Goal: Transaction & Acquisition: Purchase product/service

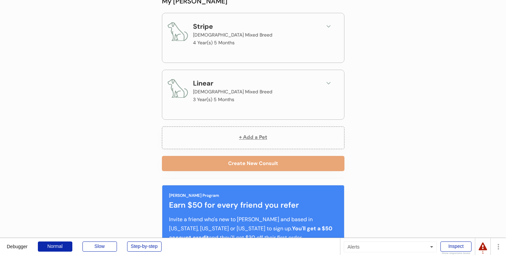
scroll to position [68, 0]
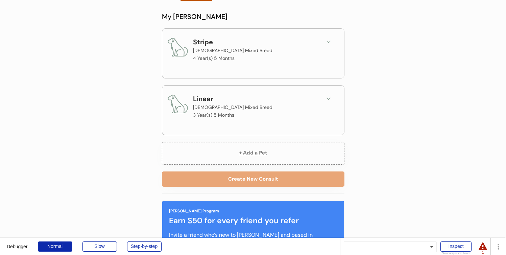
click at [340, 40] on div "Stripe [DEMOGRAPHIC_DATA] Mixed Breed 4 Year(s) 5 Months" at bounding box center [253, 52] width 182 height 47
click at [328, 44] on icon at bounding box center [328, 42] width 7 height 7
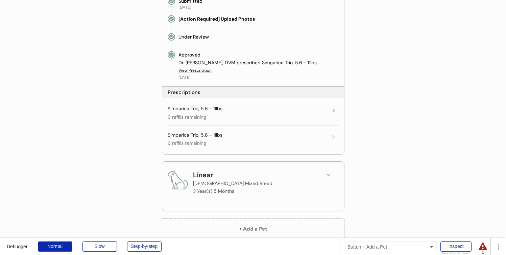
scroll to position [290, 0]
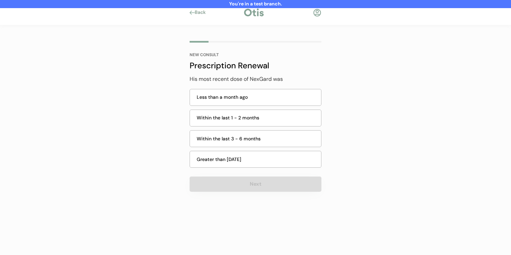
click at [237, 109] on div "Within the last 1 - 2 months" at bounding box center [256, 118] width 132 height 21
click at [239, 89] on div "Less than a month ago" at bounding box center [256, 97] width 132 height 17
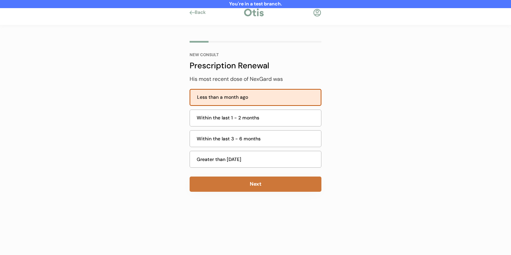
click at [240, 188] on button "Next" at bounding box center [256, 184] width 132 height 15
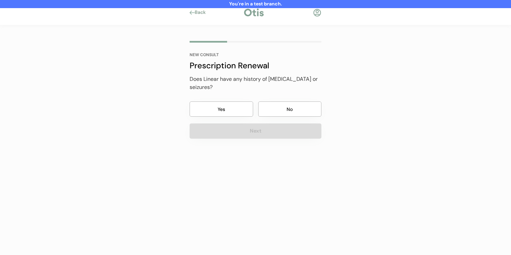
click at [283, 104] on button "No" at bounding box center [290, 108] width 64 height 15
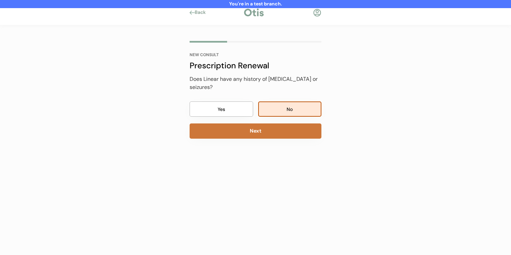
click at [258, 124] on button "Next" at bounding box center [256, 130] width 132 height 15
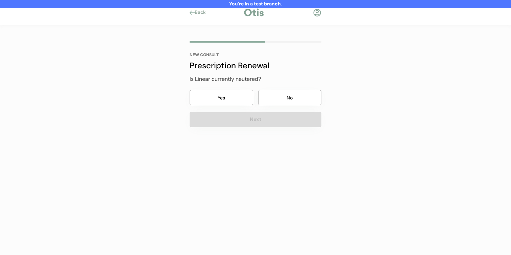
click at [265, 100] on button "No" at bounding box center [290, 97] width 64 height 15
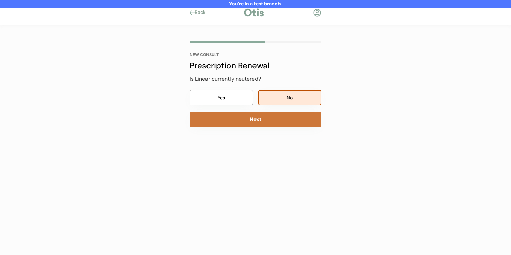
click at [251, 121] on button "Next" at bounding box center [256, 119] width 132 height 15
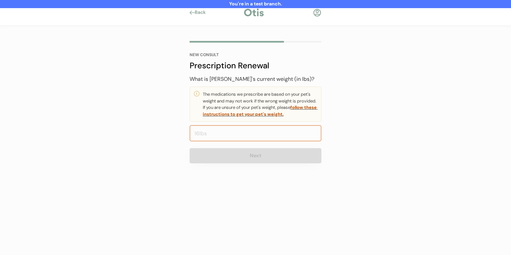
click at [247, 136] on input "input" at bounding box center [256, 133] width 132 height 16
type input "20.0"
click at [241, 152] on button "Next" at bounding box center [256, 155] width 132 height 15
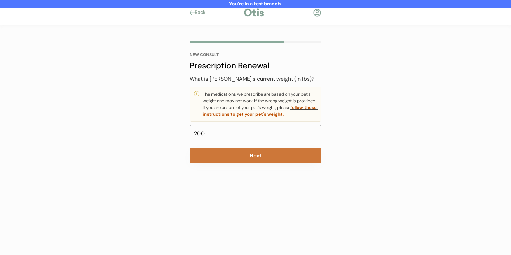
click at [241, 152] on button "Next" at bounding box center [256, 155] width 132 height 15
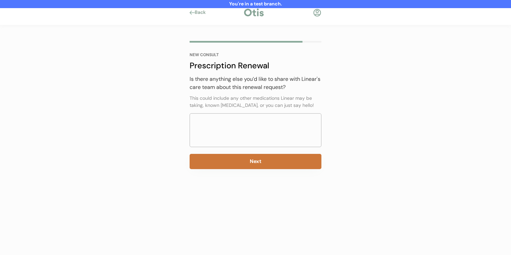
click at [235, 166] on button "Next" at bounding box center [256, 161] width 132 height 15
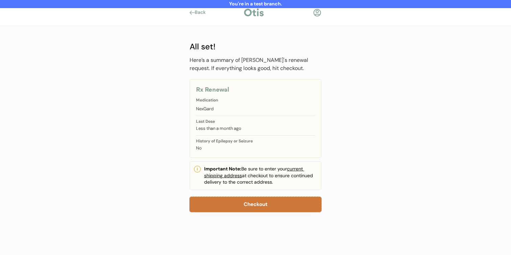
click at [234, 199] on button "Checkout" at bounding box center [256, 204] width 132 height 15
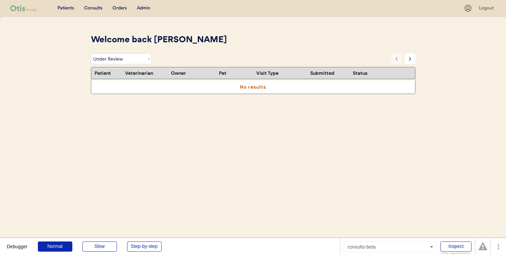
click at [40, 128] on div "Patients Consults Orders Admin Logout Welcome back [PERSON_NAME] Filter by Stat…" at bounding box center [253, 150] width 506 height 301
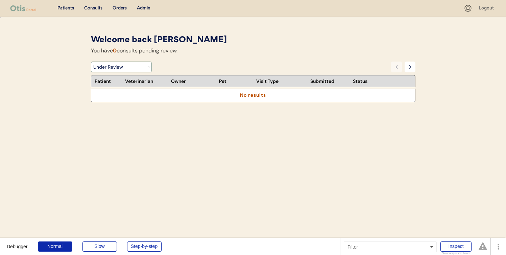
click at [124, 67] on select "Filter by Status Pending Photos Under Review Pending Video Call Video Call Sche…" at bounding box center [121, 67] width 61 height 11
select select ""pending_photos""
click at [91, 62] on select "Filter by Status Pending Photos Under Review Pending Video Call Video Call Sche…" at bounding box center [121, 67] width 61 height 11
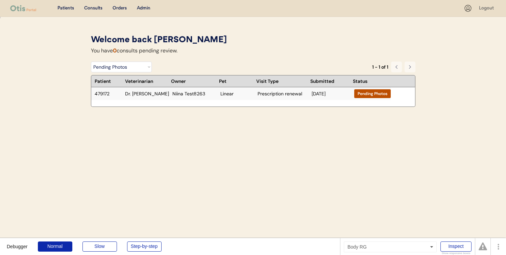
click at [205, 97] on div "479172 Dr. Harriet Niina Test8263 Linear Prescription renewal Oct 10, 2025 Pend…" at bounding box center [241, 93] width 300 height 13
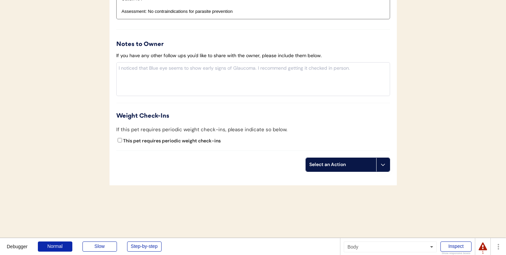
scroll to position [726, 0]
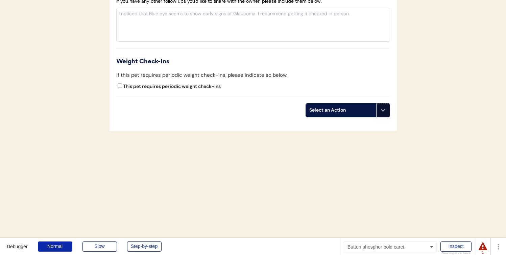
click at [384, 109] on icon at bounding box center [382, 110] width 5 height 5
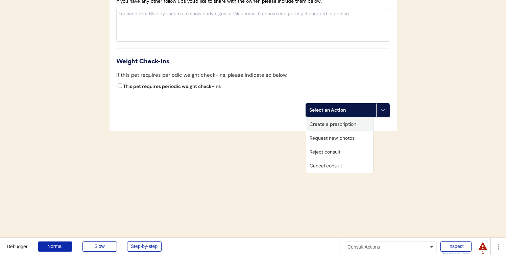
click at [349, 127] on div "Create a prescription" at bounding box center [339, 124] width 67 height 14
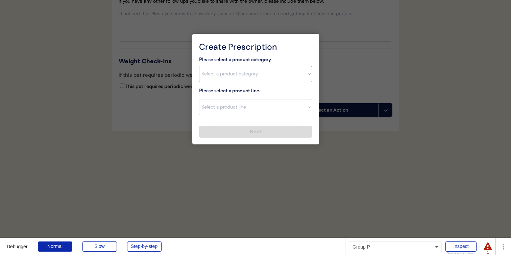
click at [287, 77] on select "Select a product category Allergies Antibiotics Anxiety Combo Parasite Preventi…" at bounding box center [255, 74] width 113 height 16
select select ""flea___tick""
click at [199, 66] on select "Select a product category Allergies Antibiotics Anxiety Combo Parasite Preventi…" at bounding box center [255, 74] width 113 height 16
click at [274, 111] on select "Select a product line" at bounding box center [255, 107] width 113 height 16
click at [199, 99] on select "Select a product line" at bounding box center [255, 107] width 113 height 16
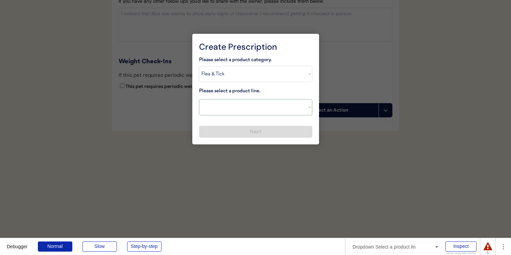
click at [275, 110] on select "Select a product line Bravecto 3 Month NexGard Simparica" at bounding box center [255, 107] width 113 height 16
select select ""NexGard""
click at [199, 99] on select "Select a product line Bravecto 3 Month NexGard Simparica" at bounding box center [255, 107] width 113 height 16
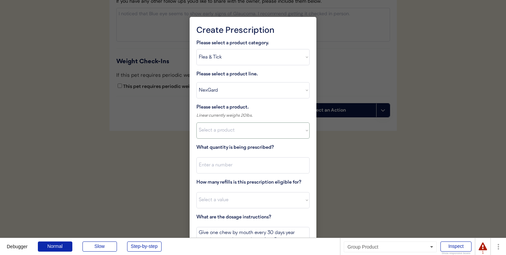
click at [269, 129] on select "Select a product NexGard, 4 - 10lbs NexGard, 10.1 - 24lbs NexGard, 24.1 - 60lbs…" at bounding box center [252, 130] width 113 height 16
select select ""1348695171700984260__LOOKUP__1670802168528x104437410217383500""
click at [196, 122] on select "Select a product NexGard, 4 - 10lbs NexGard, 10.1 - 24lbs NexGard, 24.1 - 60lbs…" at bounding box center [252, 130] width 113 height 16
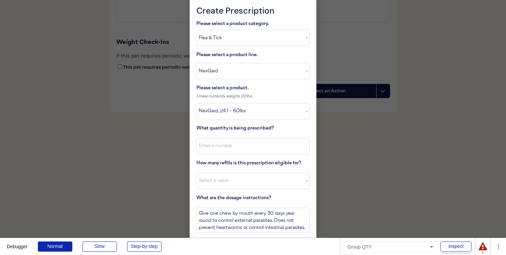
scroll to position [746, 0]
click at [264, 150] on input "input" at bounding box center [252, 145] width 113 height 16
type input "1"
click at [252, 178] on select "Select a value 0 1 2 3 4 5 6 7 8 9 10 11" at bounding box center [252, 180] width 113 height 16
select select "4"
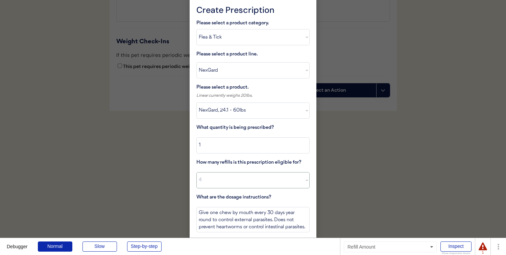
click at [196, 172] on select "Select a value 0 1 2 3 4 5 6 7 8 9 10 11" at bounding box center [252, 180] width 113 height 16
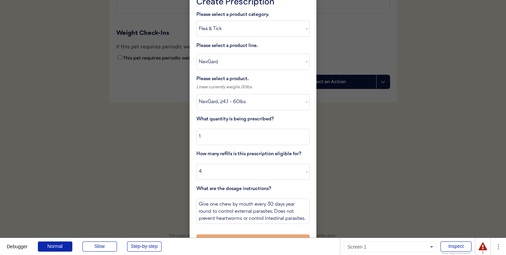
scroll to position [771, 0]
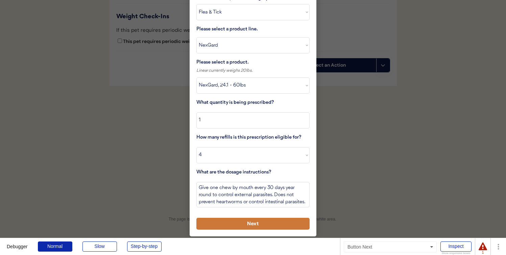
click at [259, 228] on button "Next" at bounding box center [252, 224] width 113 height 12
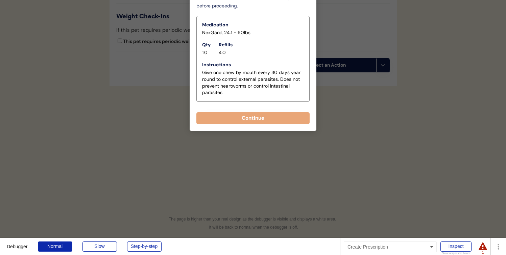
click at [270, 124] on div "Create Prescription Please select a product category. Select a product category…" at bounding box center [253, 51] width 127 height 159
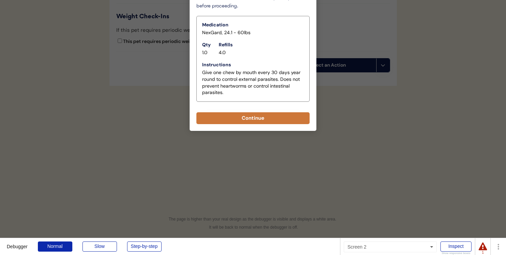
click at [271, 118] on button "Continue" at bounding box center [252, 118] width 113 height 12
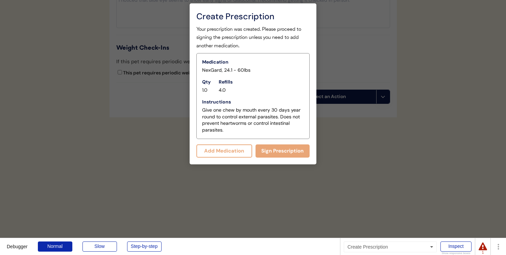
scroll to position [737, 0]
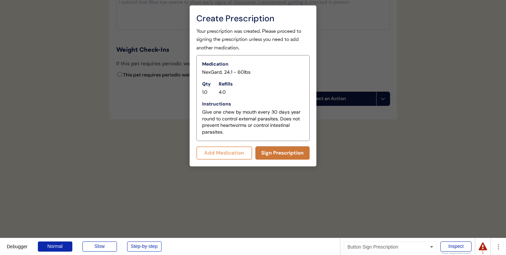
click at [272, 153] on button "Sign Prescription" at bounding box center [283, 152] width 54 height 13
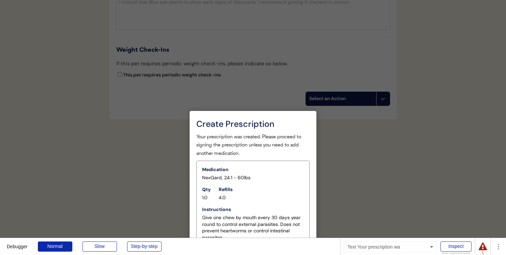
scroll to position [731, 0]
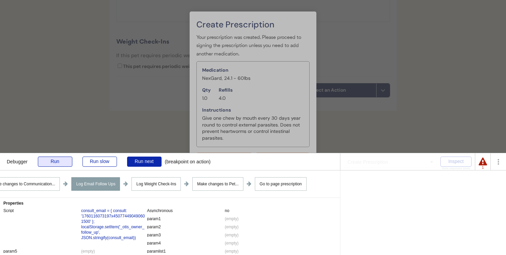
click at [63, 163] on div "Run" at bounding box center [55, 162] width 34 height 10
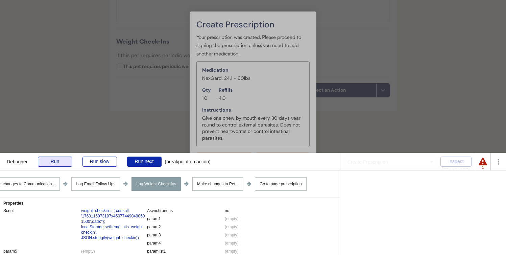
click at [53, 158] on div "Run" at bounding box center [55, 162] width 34 height 10
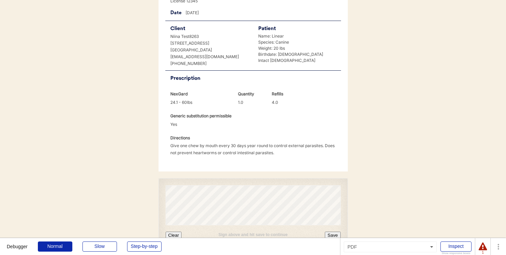
scroll to position [260, 0]
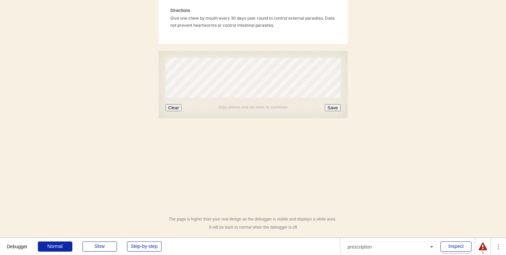
click at [175, 107] on button "Clear" at bounding box center [174, 107] width 16 height 7
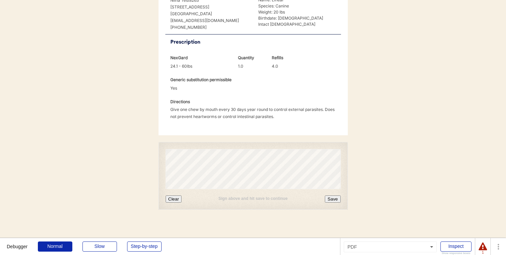
scroll to position [205, 0]
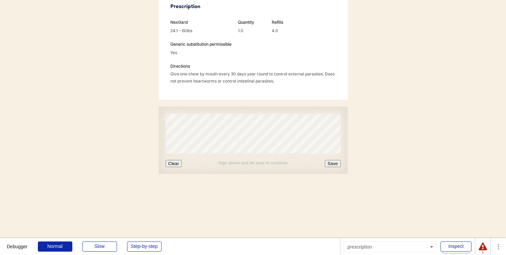
click at [339, 165] on button "Save" at bounding box center [333, 163] width 16 height 7
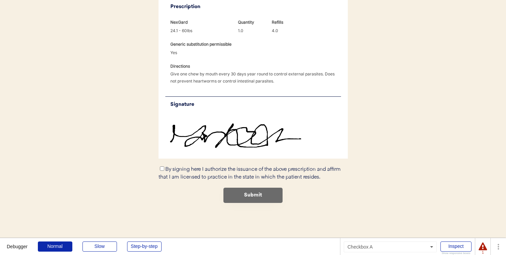
click at [168, 169] on label "By signing here I authorize the issuance of the above prescription and affirm t…" at bounding box center [250, 173] width 182 height 13
click at [164, 169] on input "By signing here I authorize the issuance of the above prescription and affirm t…" at bounding box center [162, 168] width 4 height 4
checkbox input "true"
click at [237, 198] on button "Submit" at bounding box center [253, 195] width 59 height 15
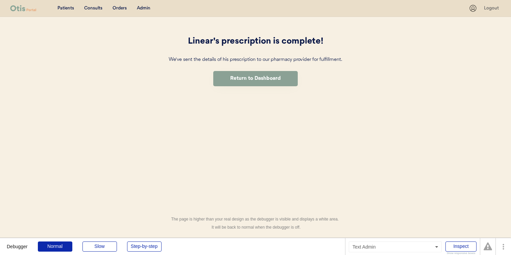
click at [146, 7] on div "Admin" at bounding box center [144, 8] width 14 height 7
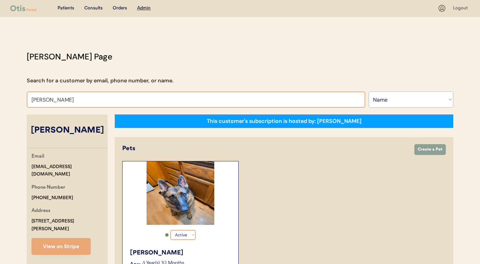
select select ""Name""
select select "true"
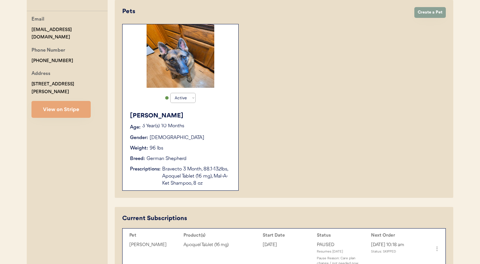
scroll to position [141, 0]
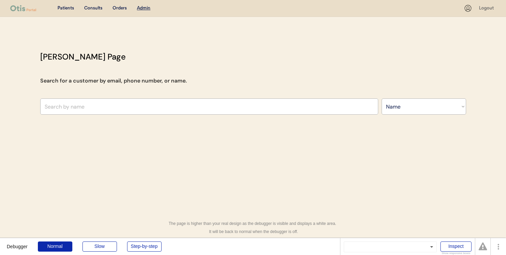
select select ""Name""
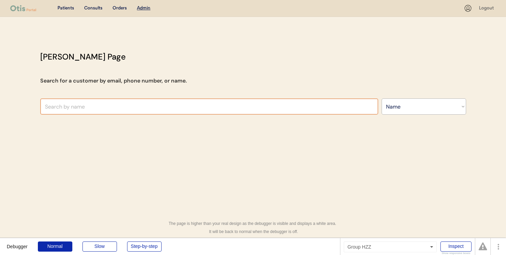
click at [131, 111] on input "text" at bounding box center [209, 106] width 338 height 16
paste input "Niina Test8263"
type input "Niina Test8263"
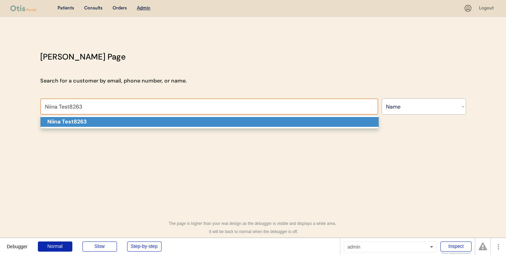
click at [128, 124] on p "Niina Test8263" at bounding box center [210, 122] width 338 height 10
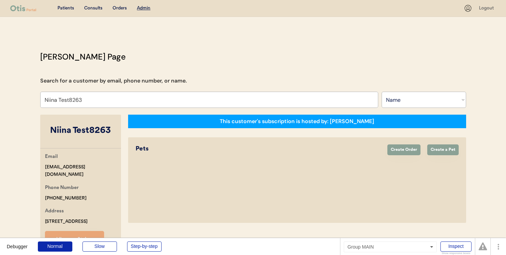
select select "true"
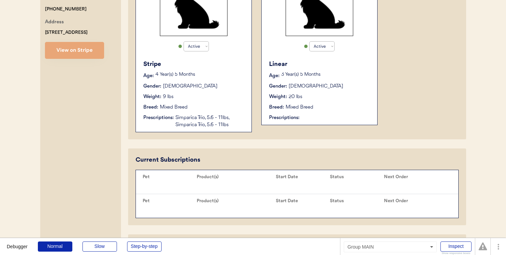
scroll to position [293, 0]
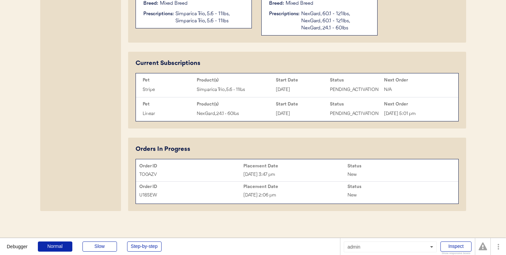
type input "Niina Test8263"
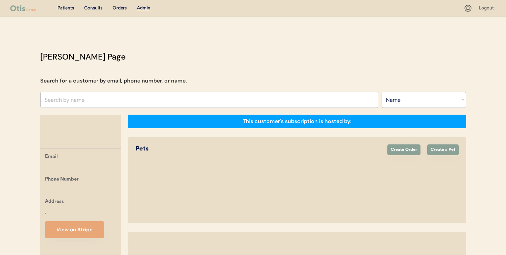
select select ""Name""
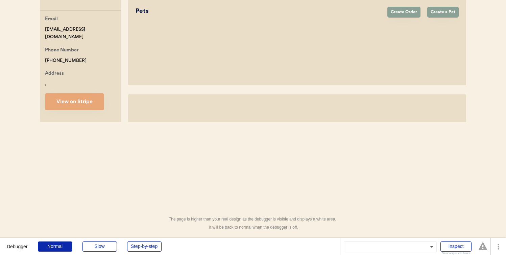
select select "true"
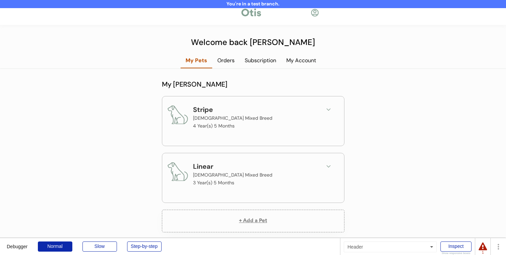
click at [332, 166] on icon at bounding box center [328, 166] width 7 height 7
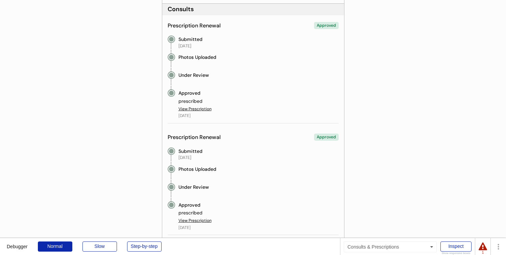
scroll to position [230, 0]
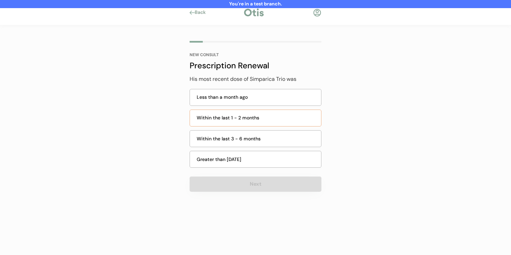
click at [281, 116] on div "Within the last 1 - 2 months" at bounding box center [257, 117] width 120 height 7
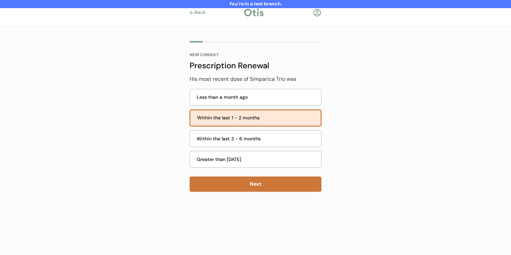
click at [279, 182] on button "Next" at bounding box center [256, 184] width 132 height 15
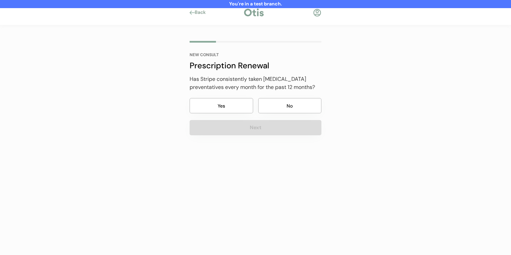
click at [277, 101] on button "No" at bounding box center [290, 105] width 64 height 15
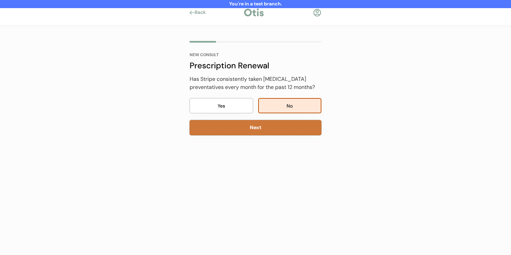
click at [273, 130] on button "Next" at bounding box center [256, 127] width 132 height 15
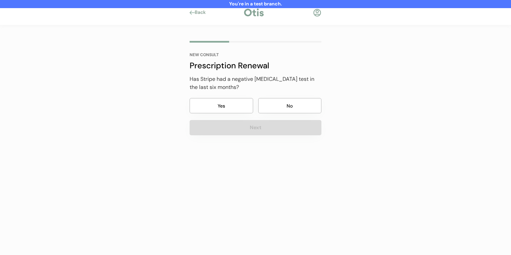
click at [279, 109] on button "No" at bounding box center [290, 105] width 64 height 15
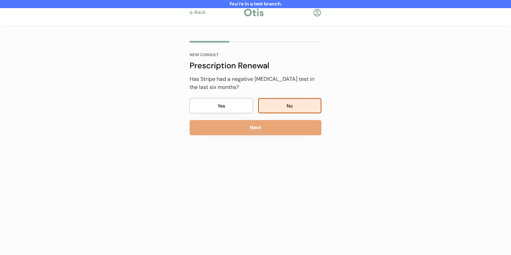
click at [275, 133] on button "Next" at bounding box center [256, 127] width 132 height 15
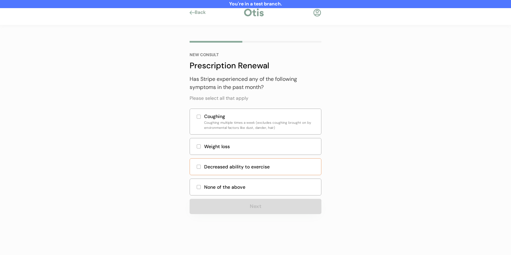
click at [258, 184] on div "None of the above" at bounding box center [260, 187] width 113 height 7
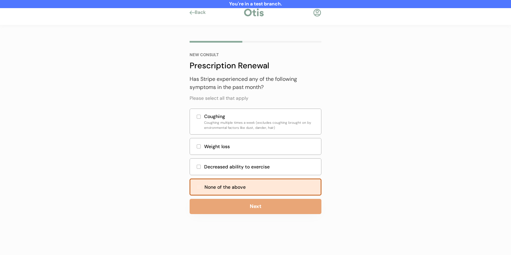
click at [257, 202] on button "Next" at bounding box center [256, 206] width 132 height 15
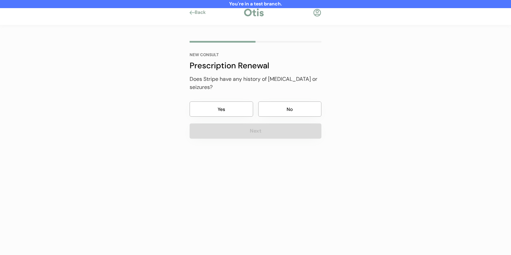
click at [281, 109] on div "Does Stripe have any history of epilepsy or seizures? Yes No Next" at bounding box center [256, 107] width 132 height 64
click at [286, 101] on button "No" at bounding box center [290, 108] width 64 height 15
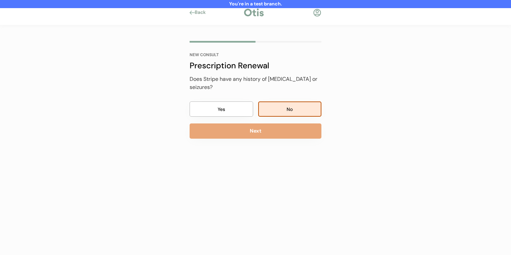
click at [282, 113] on div "Does Stripe have any history of epilepsy or seizures? Yes No Next" at bounding box center [256, 107] width 132 height 64
click at [280, 123] on button "Next" at bounding box center [256, 130] width 132 height 15
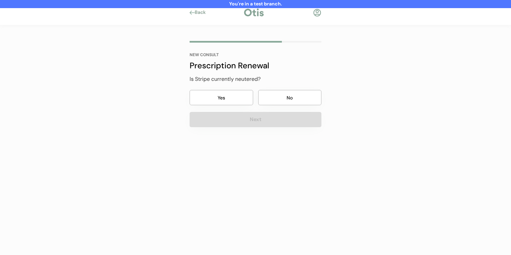
click at [285, 100] on button "No" at bounding box center [290, 97] width 64 height 15
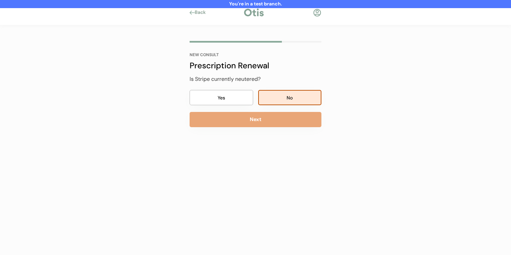
click at [278, 121] on button "Next" at bounding box center [256, 119] width 132 height 15
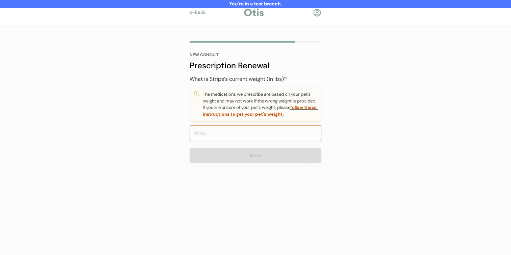
click at [275, 134] on input "input" at bounding box center [256, 133] width 132 height 16
type input "40.0"
click at [272, 154] on button "Next" at bounding box center [256, 155] width 132 height 15
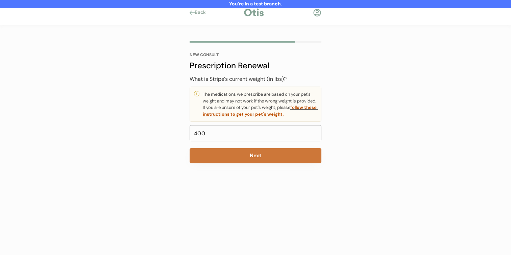
click at [272, 154] on button "Next" at bounding box center [256, 155] width 132 height 15
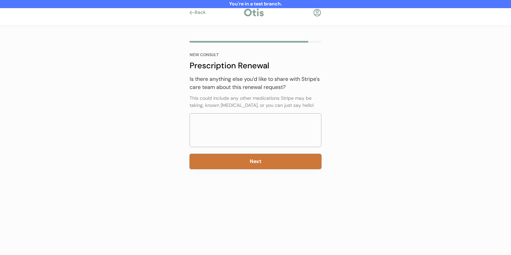
click at [272, 162] on button "Next" at bounding box center [256, 161] width 132 height 15
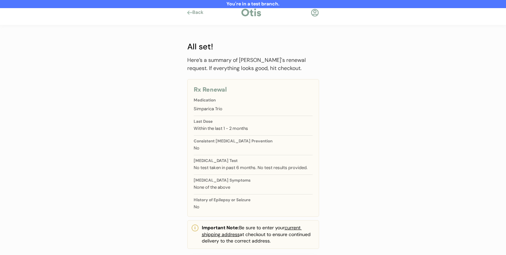
scroll to position [50, 0]
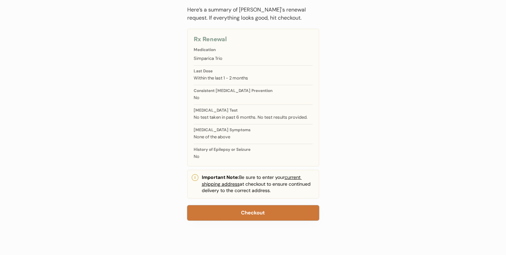
click at [261, 210] on button "Checkout" at bounding box center [253, 212] width 132 height 15
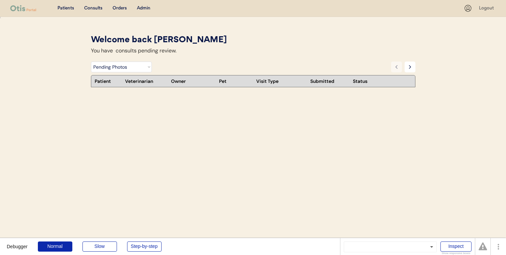
select select ""pending_photos""
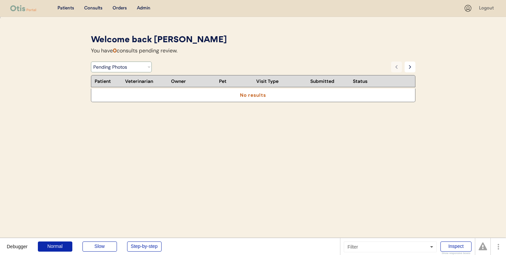
click at [130, 70] on select "Filter by Status Pending Photos Under Review Pending Video Call Video Call Sche…" at bounding box center [121, 67] width 61 height 11
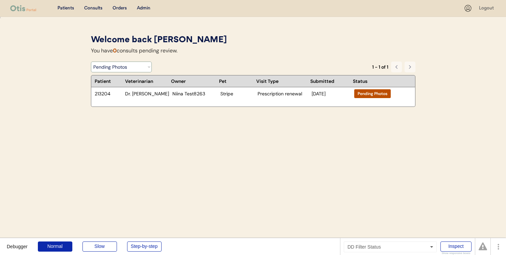
click at [91, 62] on select "Filter by Status Pending Photos Under Review Pending Video Call Video Call Sche…" at bounding box center [121, 67] width 61 height 11
click at [193, 57] on div "Welcome back James You have 0 consults pending review." at bounding box center [253, 46] width 325 height 24
click at [196, 95] on div "Niina Test8263" at bounding box center [194, 93] width 45 height 5
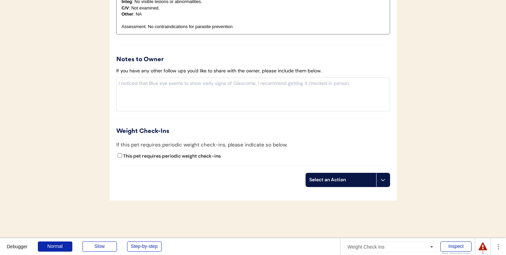
scroll to position [679, 0]
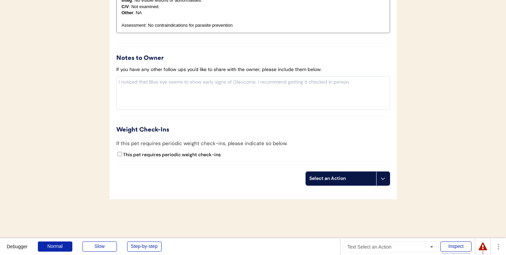
click at [337, 173] on div "Select an Action" at bounding box center [341, 179] width 70 height 14
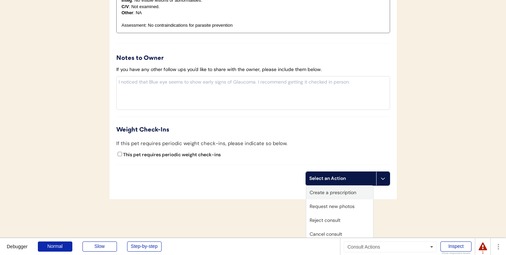
click at [335, 190] on div "Create a prescription" at bounding box center [339, 193] width 67 height 14
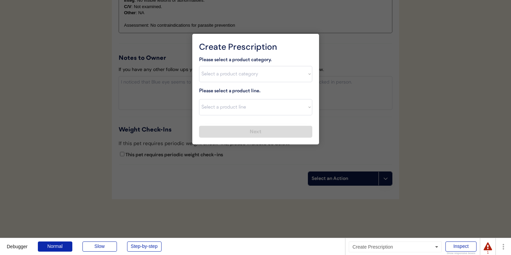
click at [242, 80] on select "Select a product category [MEDICAL_DATA] Antibiotics Anxiety Combo [MEDICAL_DAT…" at bounding box center [255, 74] width 113 height 16
select select ""flea___tick""
click at [199, 66] on select "Select a product category [MEDICAL_DATA] Antibiotics Anxiety Combo [MEDICAL_DAT…" at bounding box center [255, 74] width 113 height 16
click at [235, 108] on select "Select a product line" at bounding box center [255, 107] width 113 height 16
click at [199, 99] on select "Select a product line" at bounding box center [255, 107] width 113 height 16
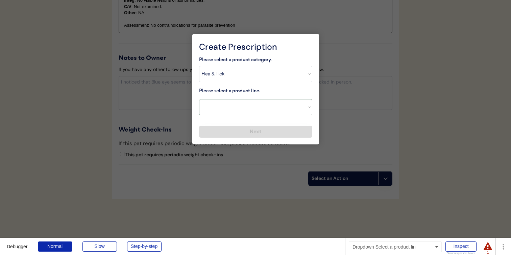
click at [235, 110] on select "Select a product line Bravecto 3 Month NexGard Simparica" at bounding box center [255, 107] width 113 height 16
select select ""Bravecto 3 Month""
click at [199, 99] on select "Select a product line Bravecto 3 Month NexGard Simparica" at bounding box center [255, 107] width 113 height 16
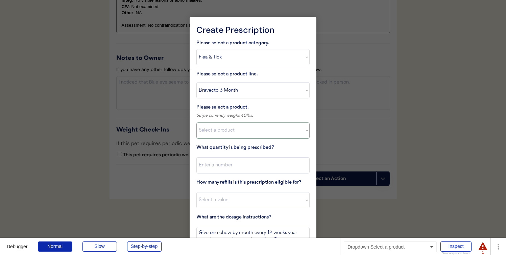
click at [235, 129] on select "Select a product Bravecto, 22 - 44lbs" at bounding box center [252, 130] width 113 height 16
select select ""1348695171700984260__LOOKUP__1707243064901x996616067031455500""
click at [196, 122] on select "Select a product Bravecto, 22 - 44lbs" at bounding box center [252, 130] width 113 height 16
click at [231, 168] on input "input" at bounding box center [252, 165] width 113 height 16
type input "1"
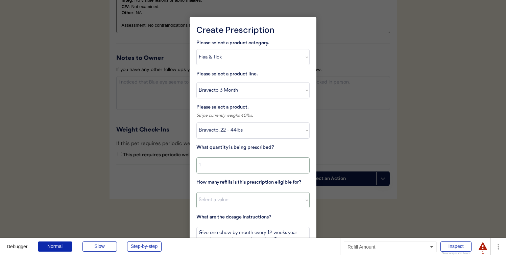
click at [236, 206] on select "Select a value 0 1 2 3 4 5 6 7 8 9 10 11" at bounding box center [252, 200] width 113 height 16
select select "6"
click at [196, 192] on select "Select a value 0 1 2 3 4 5 6 7 8 9 10 11" at bounding box center [252, 200] width 113 height 16
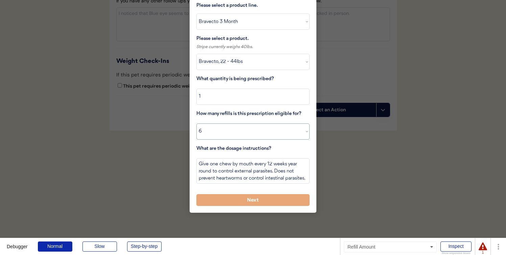
scroll to position [766, 0]
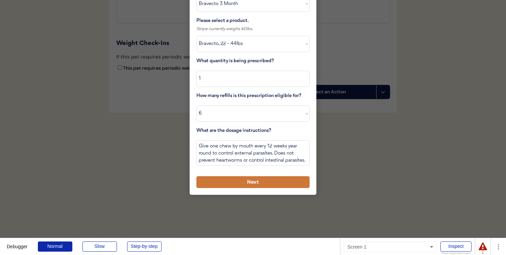
click at [253, 183] on button "Next" at bounding box center [252, 182] width 113 height 12
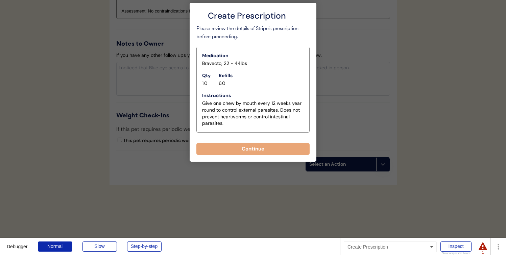
scroll to position [679, 0]
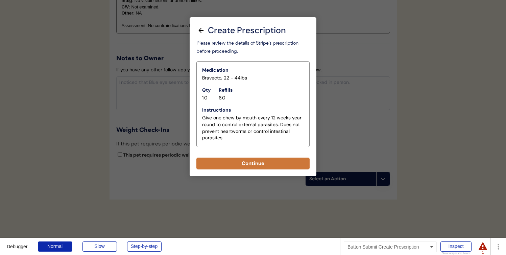
click at [248, 163] on button "Continue" at bounding box center [252, 164] width 113 height 12
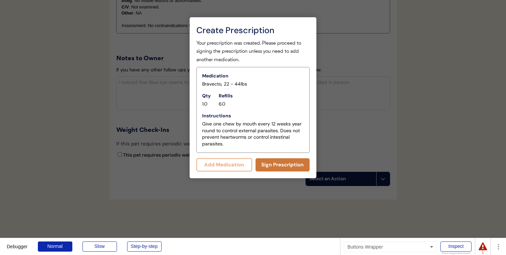
click at [270, 166] on button "Sign Prescription" at bounding box center [283, 164] width 54 height 13
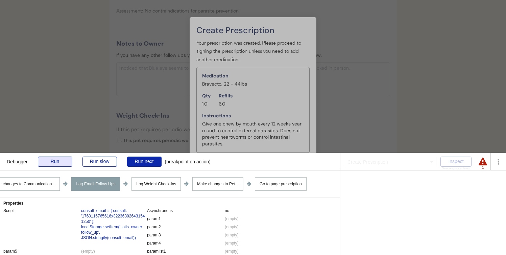
click at [67, 160] on div "Run" at bounding box center [55, 162] width 34 height 10
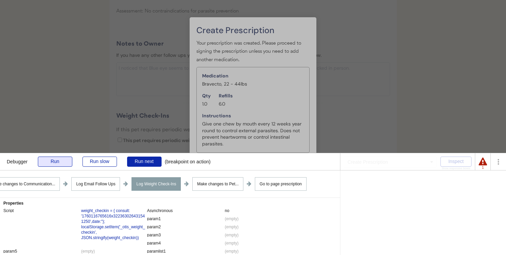
click at [65, 160] on div "Run" at bounding box center [55, 162] width 34 height 10
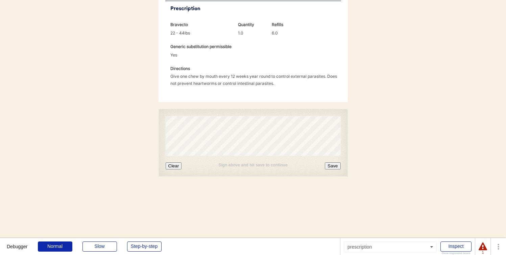
scroll to position [213, 0]
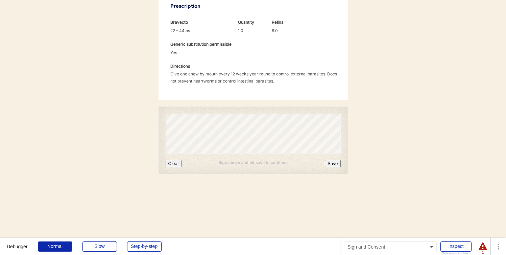
click at [176, 160] on button "Clear" at bounding box center [174, 163] width 16 height 7
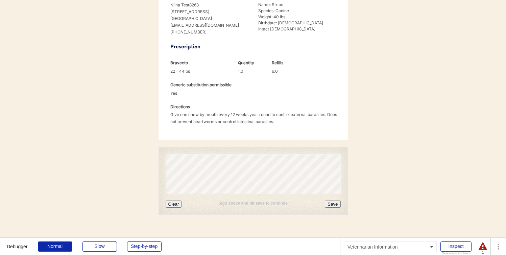
scroll to position [235, 0]
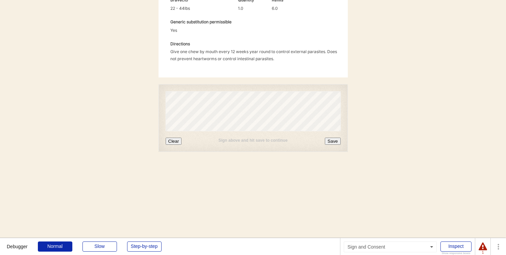
click at [335, 138] on button "Save" at bounding box center [333, 141] width 16 height 7
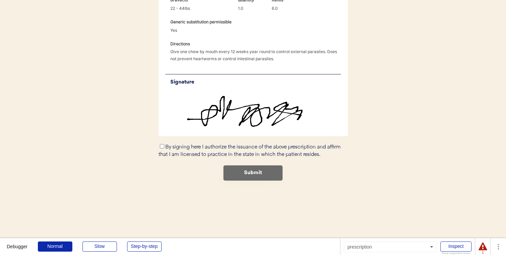
click at [234, 144] on label "By signing here I authorize the issuance of the above prescription and affirm t…" at bounding box center [250, 150] width 182 height 13
click at [164, 144] on input "By signing here I authorize the issuance of the above prescription and affirm t…" at bounding box center [162, 146] width 4 height 4
checkbox input "true"
click at [242, 166] on button "Submit" at bounding box center [253, 172] width 59 height 15
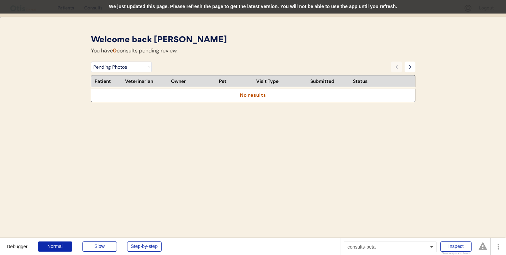
select select ""pending_photos""
click at [168, 10] on div "We just updated this page. Please refresh the page to get the latest version. Y…" at bounding box center [253, 7] width 506 height 14
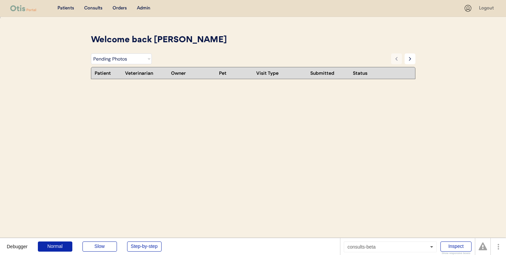
select select ""pending_photos""
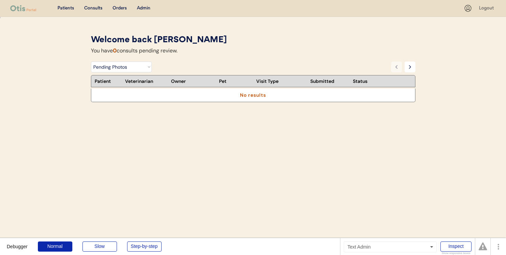
click at [145, 7] on div "Admin" at bounding box center [144, 8] width 14 height 7
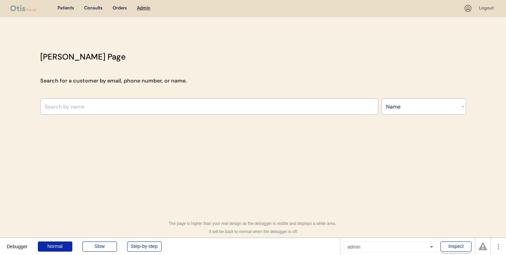
select select ""Name""
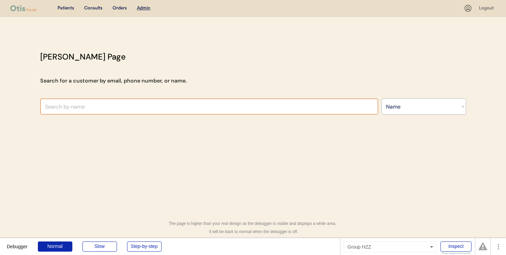
click at [187, 105] on input "text" at bounding box center [209, 106] width 338 height 16
type input "niina"
type input "niina A"
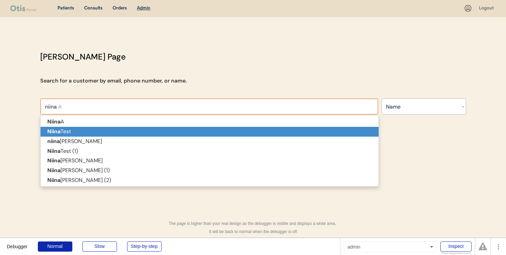
type input "niina"
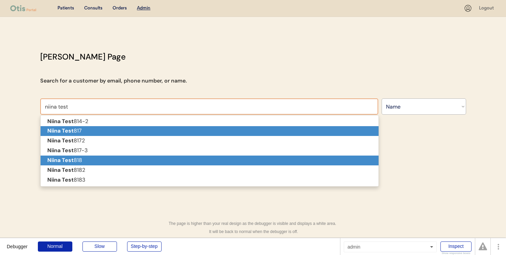
scroll to position [4, 0]
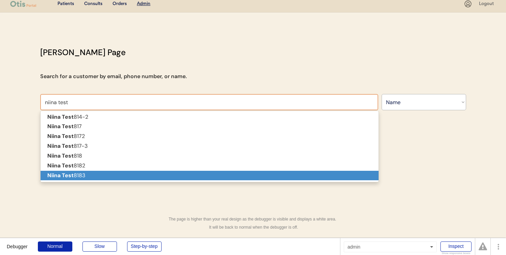
click at [151, 173] on p "Niina Test 8183" at bounding box center [210, 176] width 338 height 10
type input "Niina Test8183"
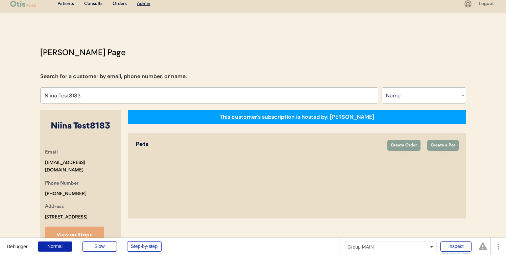
select select "true"
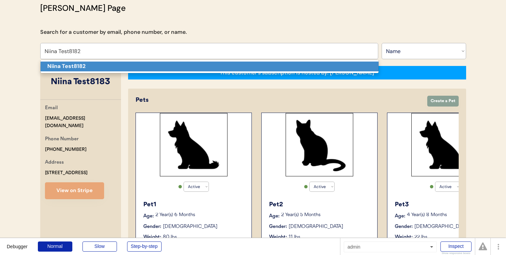
click at [135, 64] on p "Niina Test8182" at bounding box center [210, 67] width 338 height 10
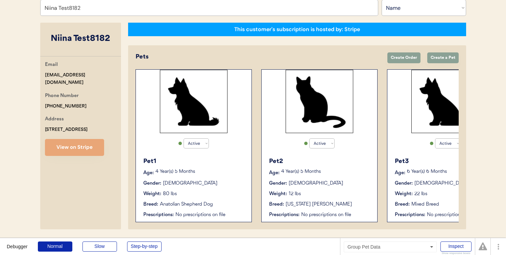
scroll to position [57, 0]
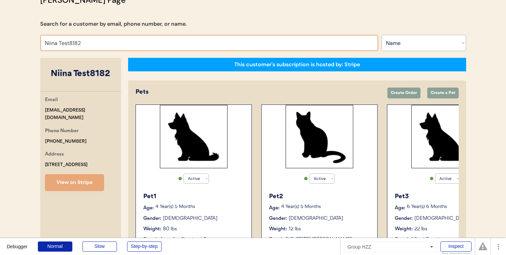
click at [137, 45] on input "Niina Test8182" at bounding box center [209, 43] width 338 height 16
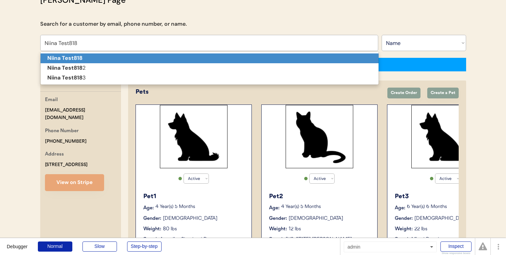
click at [119, 57] on p "Niina Test818" at bounding box center [210, 58] width 338 height 10
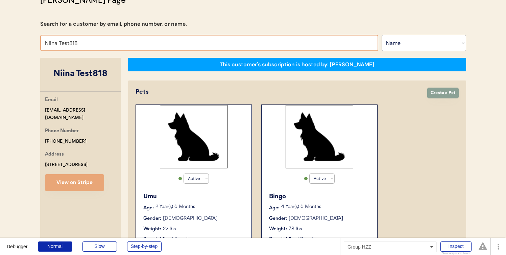
click at [123, 47] on input "Niina Test818" at bounding box center [209, 43] width 338 height 16
type input "Niina Test81"
type input "Niina Test814-2"
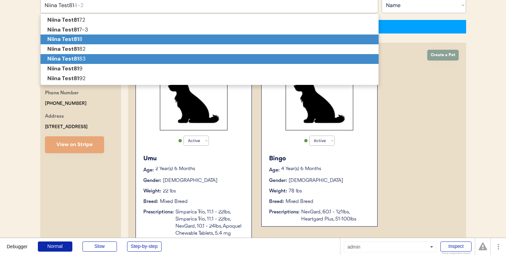
scroll to position [101, 0]
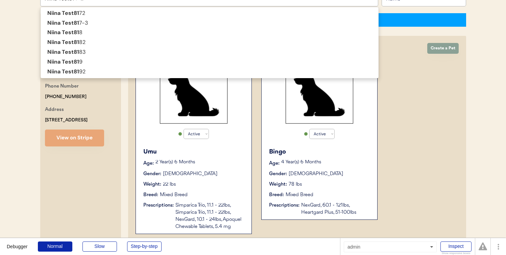
type input "Niina Test81"
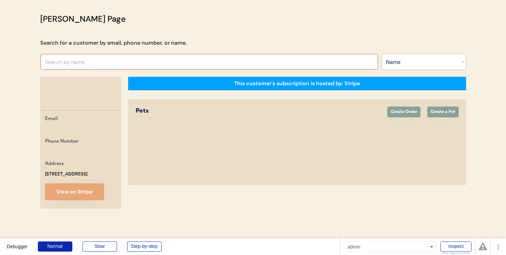
scroll to position [8, 0]
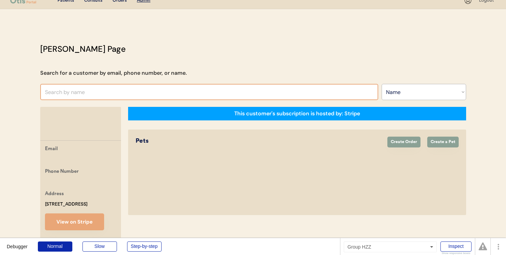
click at [138, 93] on input "text" at bounding box center [209, 92] width 338 height 16
paste input "niina+test8263@otisforpets.com"
click at [70, 91] on input "niina+test8263@otisforpets.com" at bounding box center [209, 92] width 338 height 16
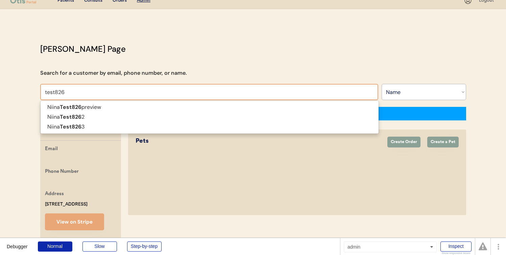
scroll to position [0, 0]
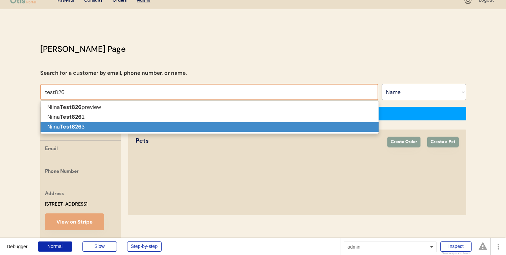
click at [110, 124] on p "Niina Test826 3" at bounding box center [210, 127] width 338 height 10
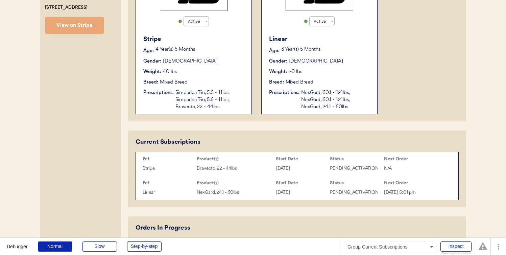
scroll to position [214, 0]
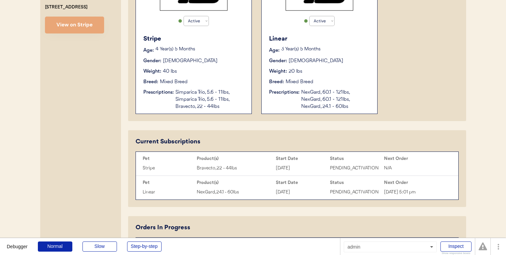
type input "Niina Test8263"
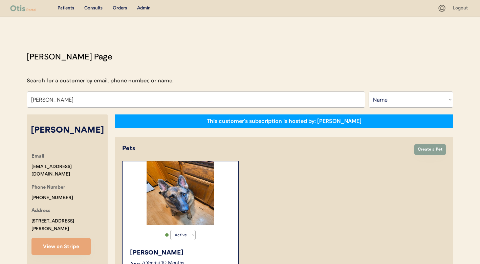
select select ""Name""
select select "true"
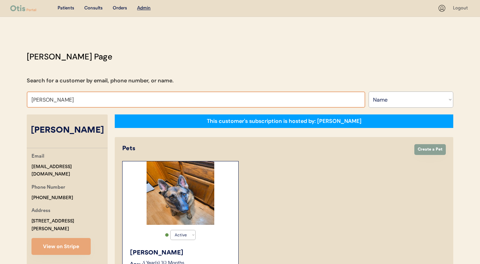
click at [149, 97] on input "Randi Gillman" at bounding box center [196, 100] width 338 height 16
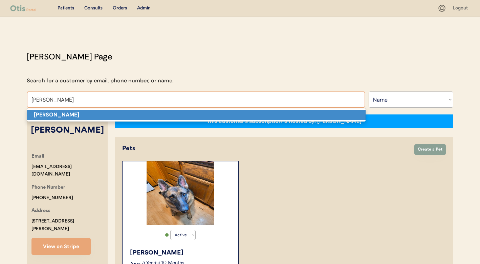
click at [148, 114] on p "Kevin Brown" at bounding box center [196, 115] width 338 height 10
type input "Kevin Brown"
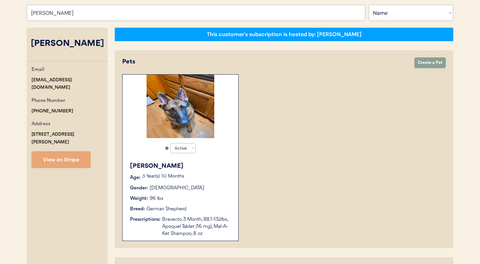
scroll to position [281, 0]
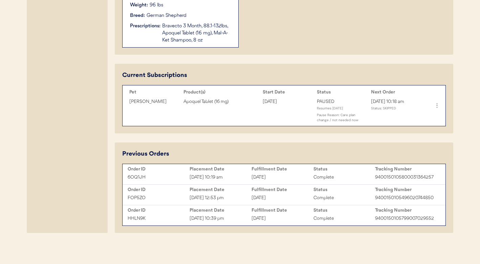
select select "true"
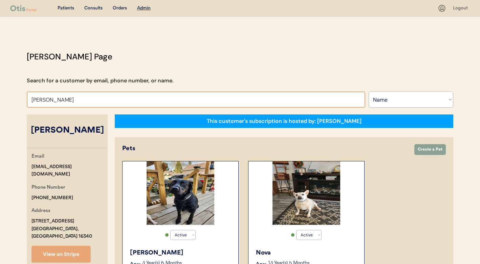
type input "sherr"
type input "sherrele Hill"
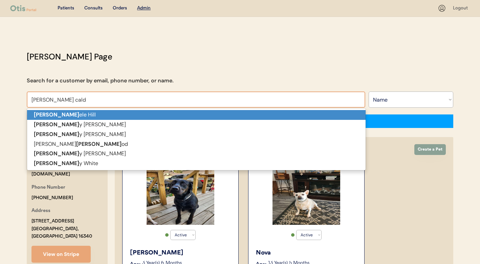
type input "sherry caldw"
type input "sherry caldwell"
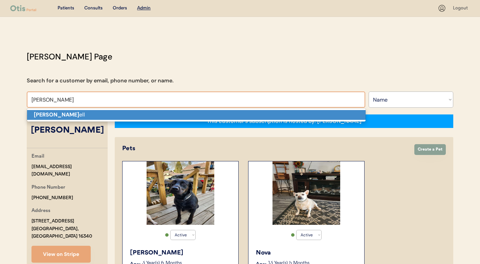
click at [209, 114] on p "Sherry Caldw ell" at bounding box center [196, 115] width 338 height 10
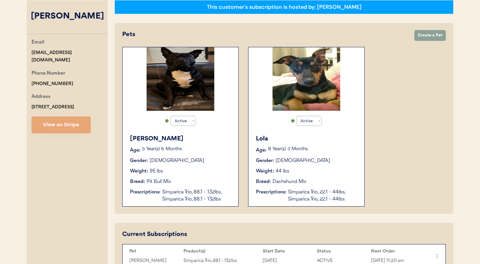
scroll to position [113, 0]
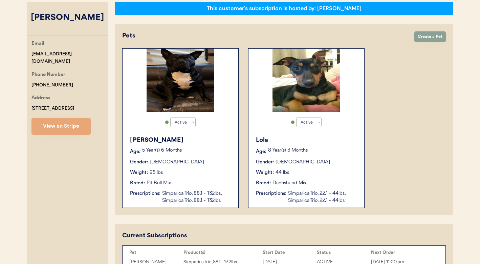
type input "Sherry Caldwell"
click at [288, 152] on p "8 Year(s) 3 Months" at bounding box center [312, 150] width 89 height 5
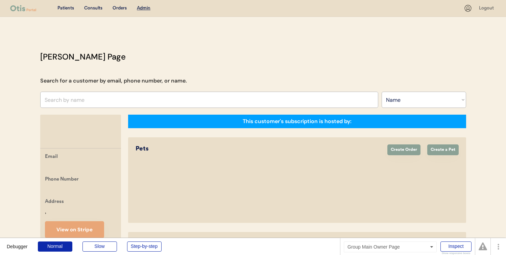
select select ""Name""
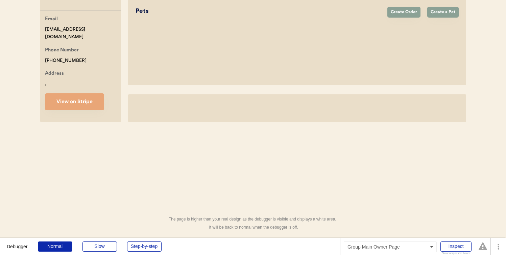
scroll to position [142, 0]
select select "true"
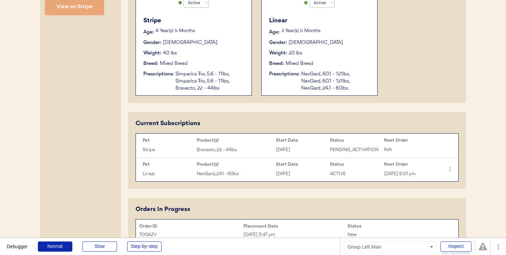
scroll to position [233, 0]
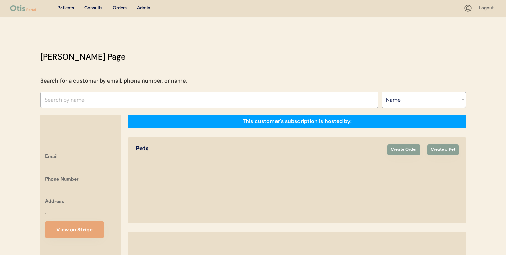
select select ""Name""
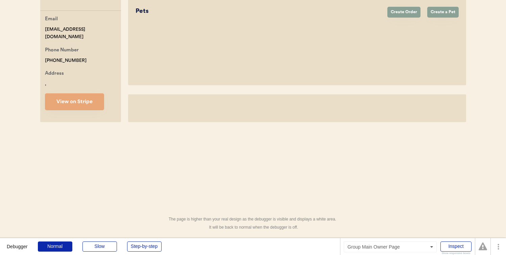
select select "true"
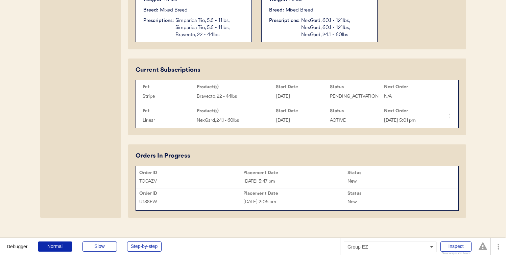
scroll to position [279, 0]
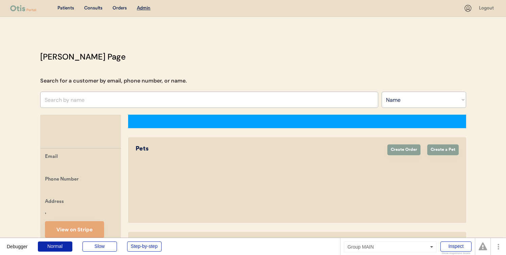
select select ""Name""
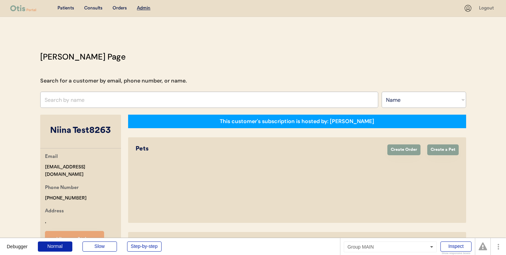
select select "true"
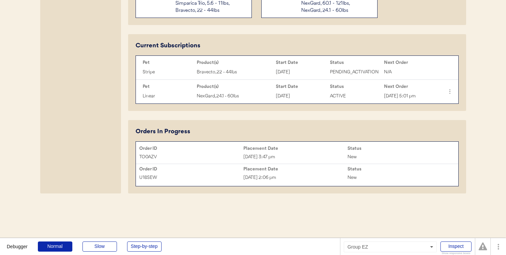
scroll to position [311, 0]
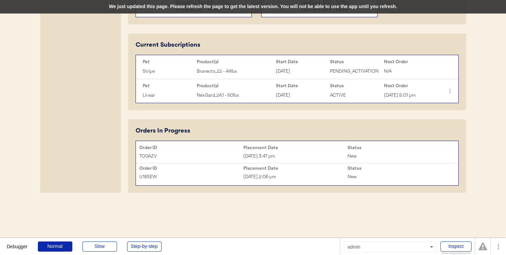
click at [198, 4] on div "We just updated this page. Please refresh the page to get the latest version. Y…" at bounding box center [253, 7] width 506 height 14
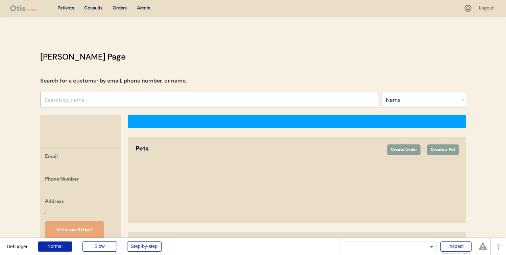
select select ""Name""
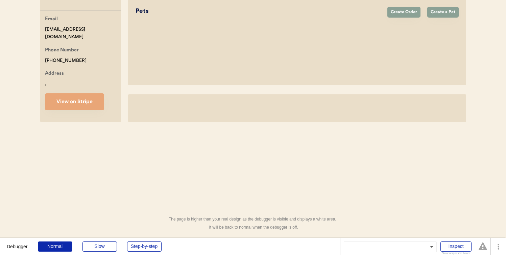
select select "true"
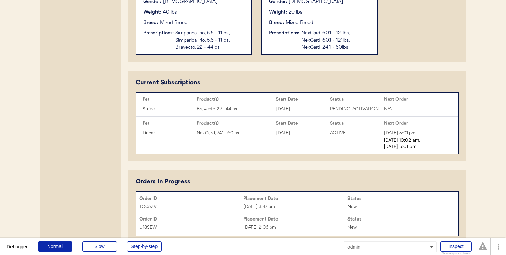
scroll to position [277, 0]
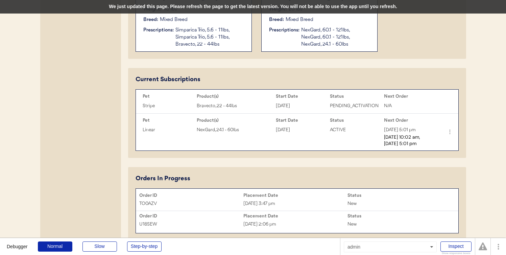
click at [241, 9] on div "We just updated this page. Please refresh the page to get the latest version. Y…" at bounding box center [253, 7] width 506 height 14
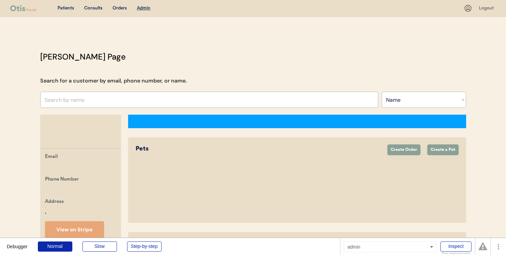
select select ""Name""
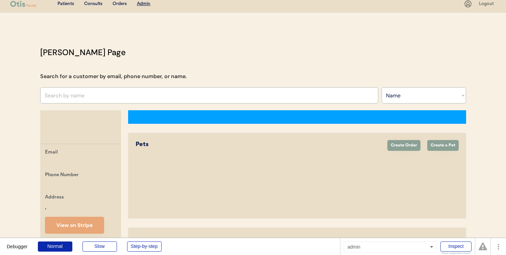
select select "true"
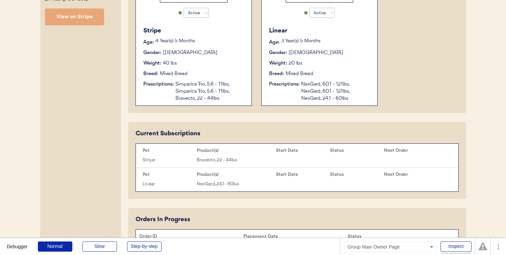
scroll to position [263, 0]
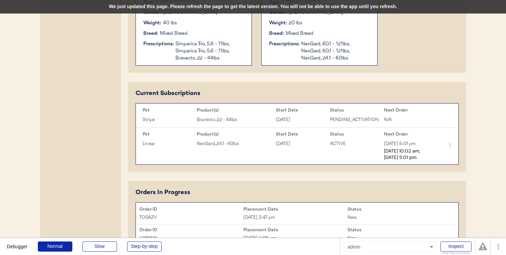
click at [262, 5] on div "We just updated this page. Please refresh the page to get the latest version. Y…" at bounding box center [253, 7] width 506 height 14
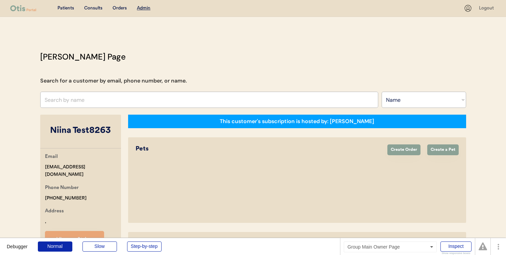
select select ""Name""
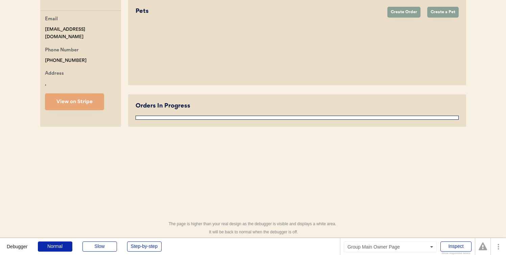
select select "true"
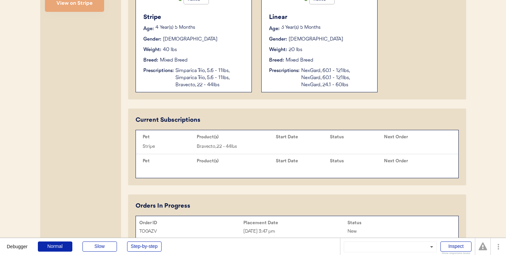
scroll to position [262, 0]
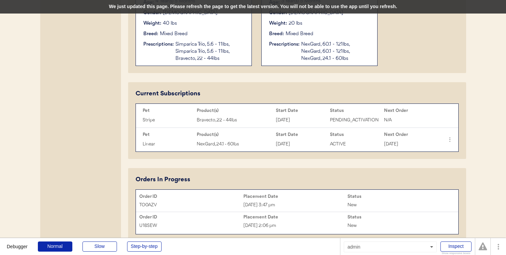
click at [175, 6] on div "We just updated this page. Please refresh the page to get the latest version. Y…" at bounding box center [253, 7] width 506 height 14
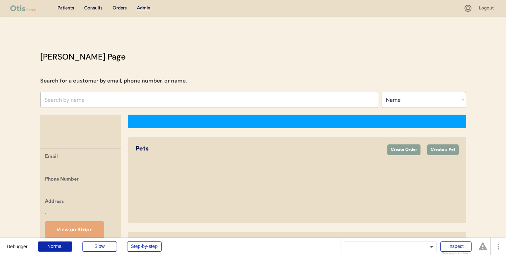
select select ""Name""
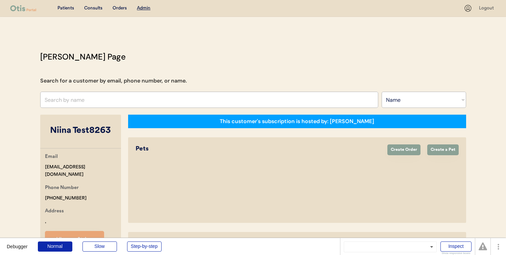
select select "true"
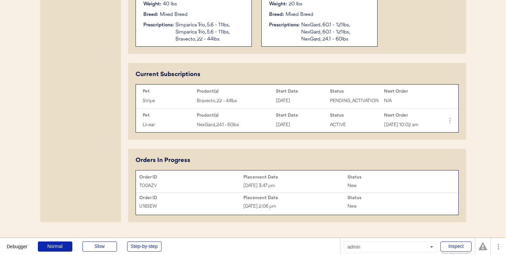
scroll to position [281, 0]
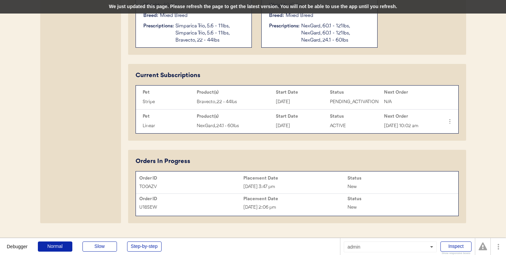
click at [234, 7] on div "We just updated this page. Please refresh the page to get the latest version. Y…" at bounding box center [253, 7] width 506 height 14
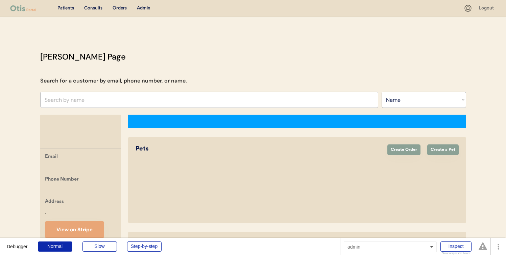
select select ""Name""
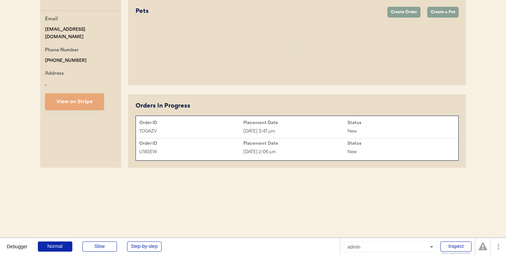
select select "true"
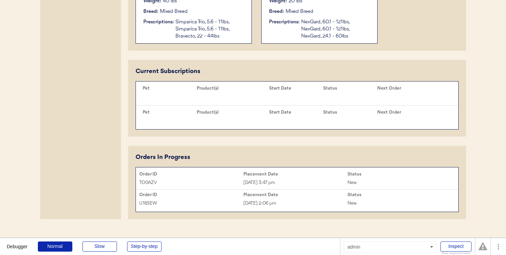
scroll to position [311, 0]
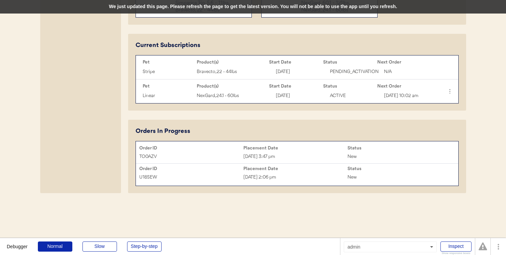
click at [261, 7] on div "We just updated this page. Please refresh the page to get the latest version. Y…" at bounding box center [253, 7] width 506 height 14
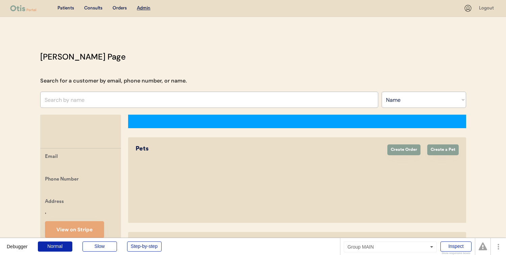
select select ""Name""
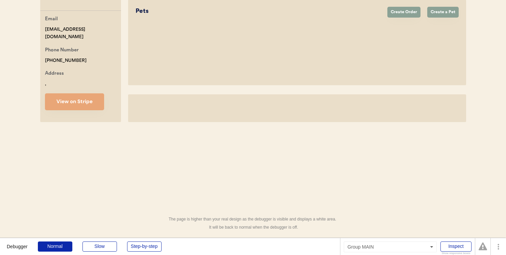
select select "true"
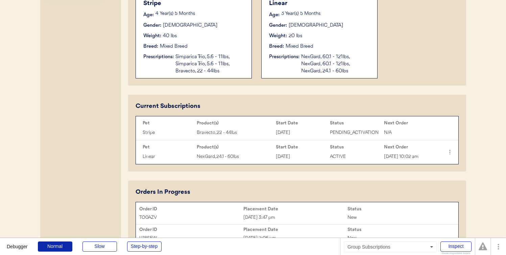
scroll to position [269, 0]
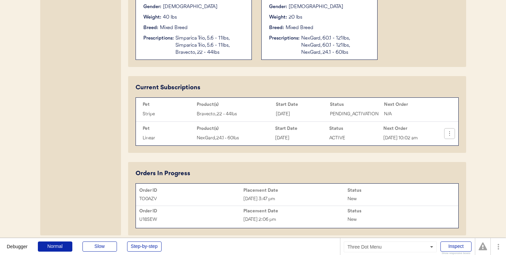
click at [450, 137] on icon at bounding box center [449, 133] width 7 height 7
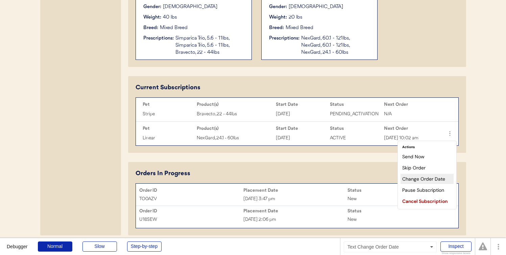
click at [435, 179] on div "Change Order Date" at bounding box center [427, 179] width 53 height 10
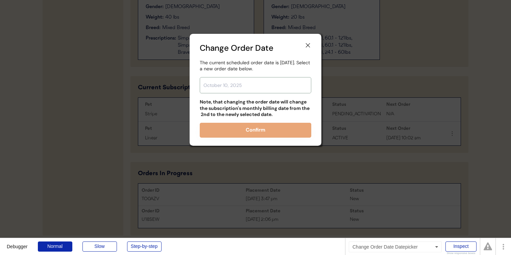
click at [279, 85] on input "text" at bounding box center [256, 85] width 112 height 16
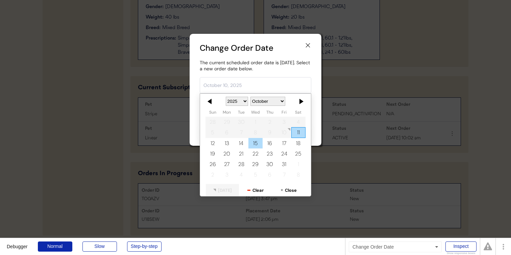
click at [253, 146] on div "15" at bounding box center [256, 143] width 14 height 10
type input "October 15, 2025"
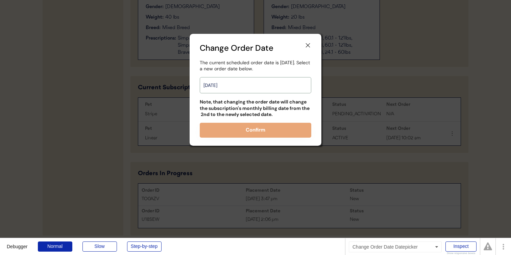
click at [256, 87] on input "October 15, 2025" at bounding box center [256, 85] width 112 height 16
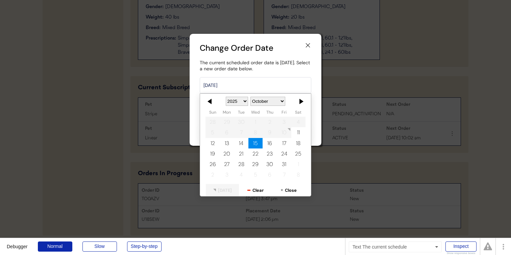
click at [267, 67] on div "The current scheduled order date is Sunday, November 2nd. Select a new order da…" at bounding box center [256, 66] width 112 height 12
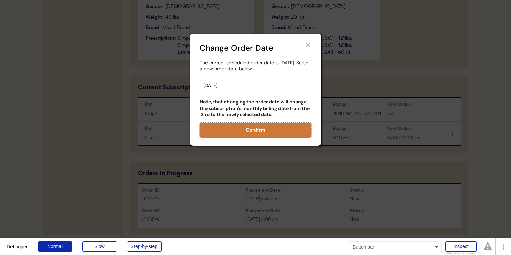
click at [268, 129] on button "Confirm" at bounding box center [256, 130] width 112 height 15
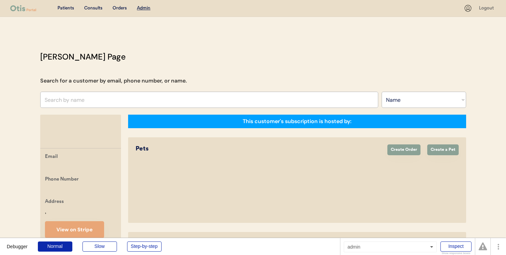
select select ""Name""
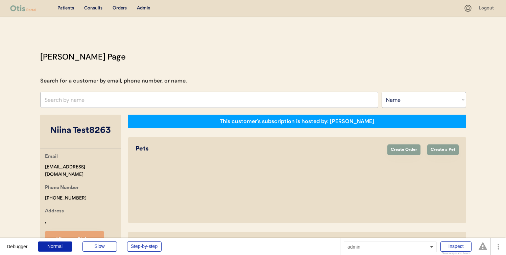
select select "true"
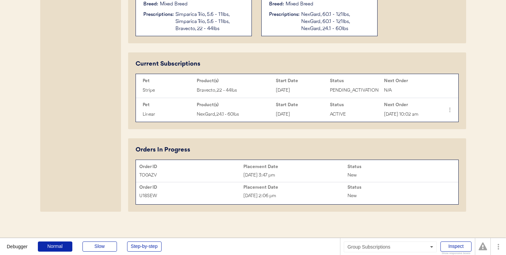
scroll to position [294, 0]
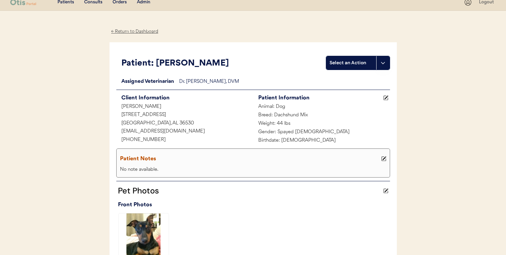
scroll to position [4, 0]
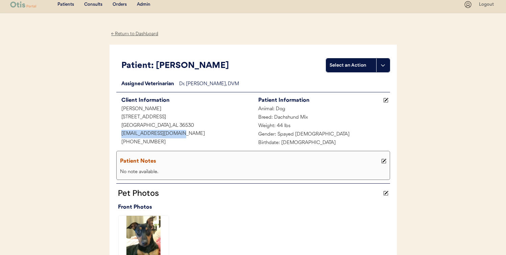
drag, startPoint x: 176, startPoint y: 134, endPoint x: 121, endPoint y: 131, distance: 54.5
click at [121, 132] on div "[EMAIL_ADDRESS][DOMAIN_NAME]" at bounding box center [184, 134] width 137 height 8
click at [148, 5] on div "Admin" at bounding box center [144, 4] width 14 height 7
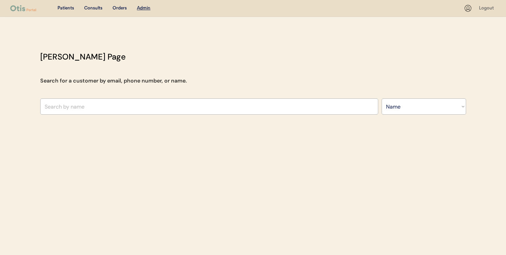
select select ""Name""
click at [170, 118] on div "Patients Consults Orders Admin Logout [PERSON_NAME] Admin Page Search for a cus…" at bounding box center [253, 129] width 506 height 259
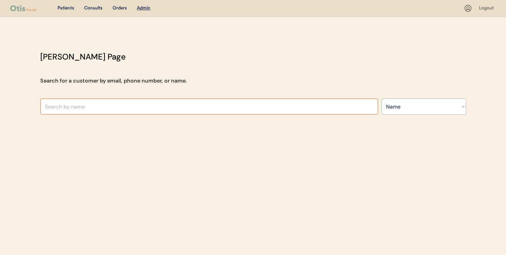
click at [171, 109] on input "text" at bounding box center [209, 106] width 338 height 16
type input "[PERSON_NAME] cald"
type input "[PERSON_NAME]"
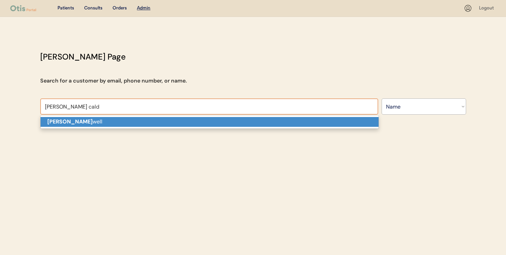
click at [169, 124] on p "[PERSON_NAME] Cald well" at bounding box center [210, 122] width 338 height 10
type input "[PERSON_NAME]"
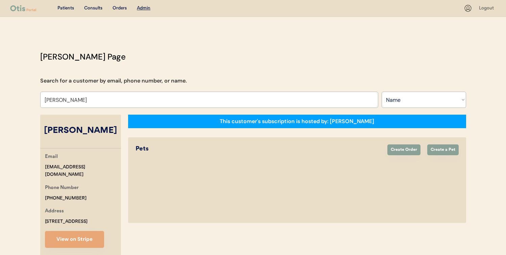
select select "true"
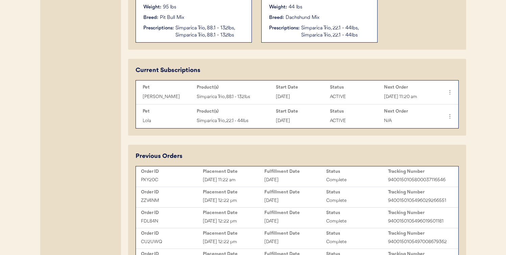
scroll to position [282, 0]
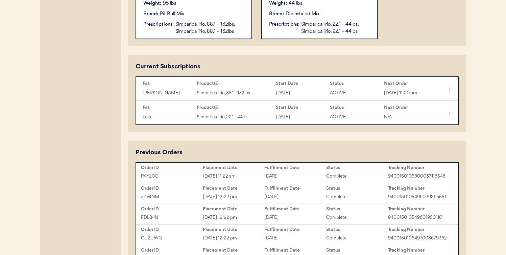
type input "[PERSON_NAME]"
click at [222, 170] on div "Placement Date" at bounding box center [234, 167] width 62 height 5
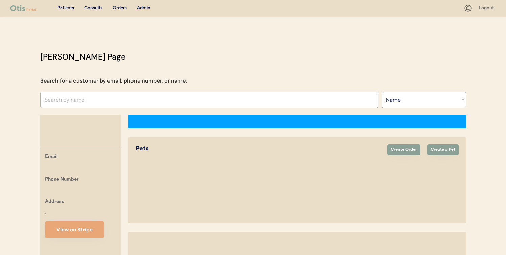
select select ""Name""
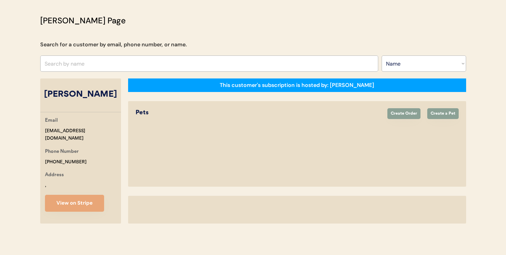
select select "true"
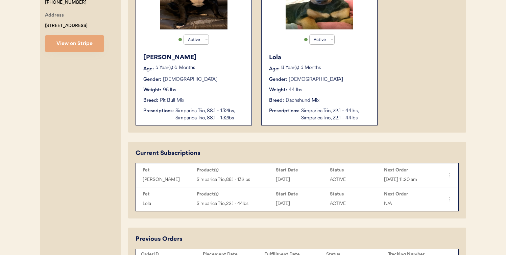
scroll to position [186, 0]
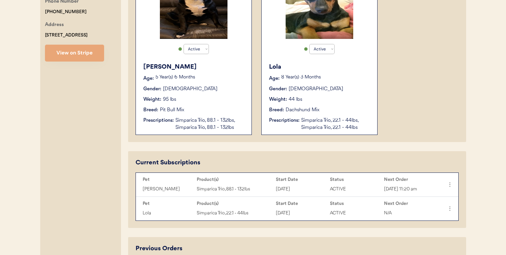
click at [301, 101] on div "44 lbs" at bounding box center [296, 99] width 14 height 7
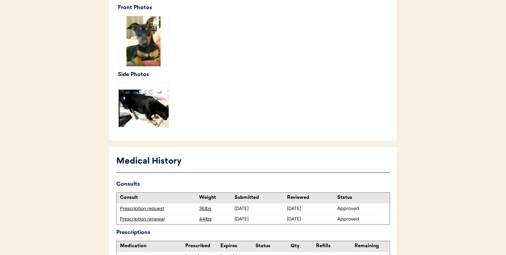
scroll to position [206, 0]
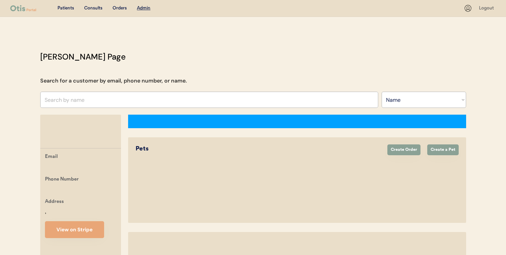
select select ""Name""
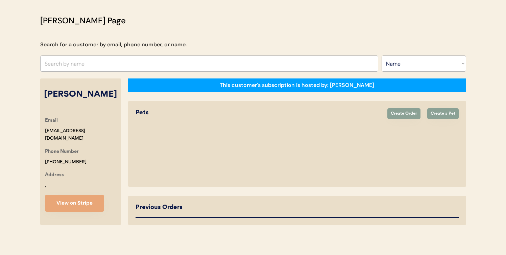
select select "true"
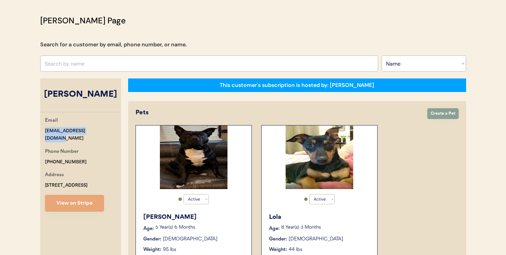
drag, startPoint x: 98, startPoint y: 131, endPoint x: 39, endPoint y: 130, distance: 59.2
copy div "[EMAIL_ADDRESS][DOMAIN_NAME]"
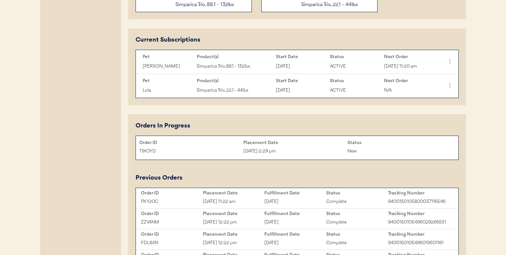
scroll to position [321, 0]
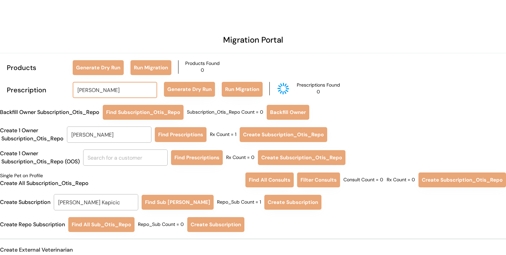
click at [119, 92] on input "[PERSON_NAME]" at bounding box center [115, 90] width 85 height 16
type input "[PERSON_NAME] ca"
type input "[PERSON_NAME]"
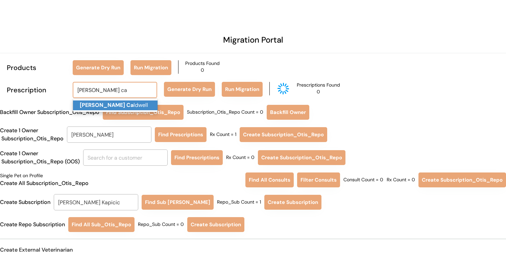
click at [115, 102] on p "Sherry Ca ldwell" at bounding box center [115, 105] width 85 height 10
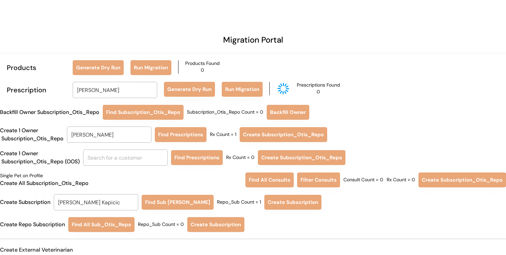
type input "[PERSON_NAME]"
click at [191, 98] on div "Migration Portal Products Generate Dry Run Run Migration Products Found 0 Presc…" at bounding box center [253, 142] width 506 height 284
click at [191, 90] on button "Generate Dry Run" at bounding box center [189, 89] width 51 height 15
click at [243, 86] on button "Run Migration" at bounding box center [242, 89] width 41 height 15
click at [127, 139] on input "Julisa Dixon" at bounding box center [109, 134] width 85 height 16
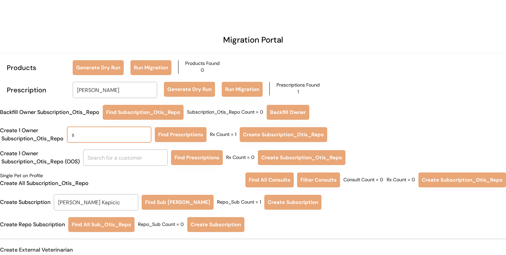
type input "sh"
type input "sheila Hall Borrelli"
type input "she"
type input "sher"
type input "sheri Powers"
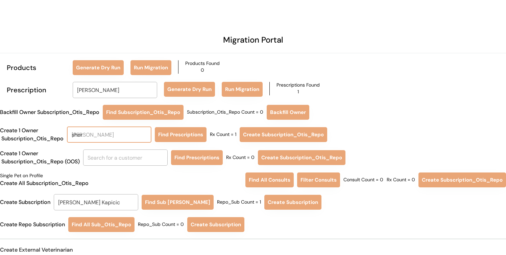
type input "sherr"
type input "sherrele Hill"
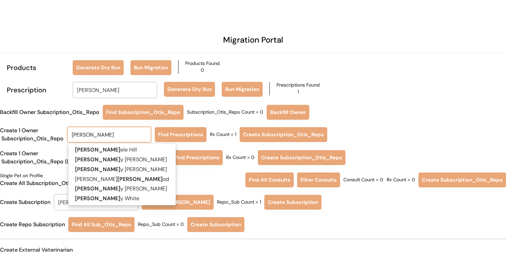
type input "sherry"
type input "sherry Stroup"
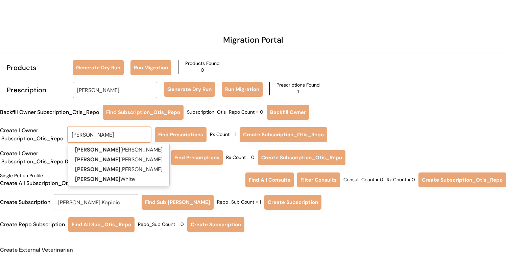
type input "sherry"
type input "sherry c"
type input "sherry caldwell"
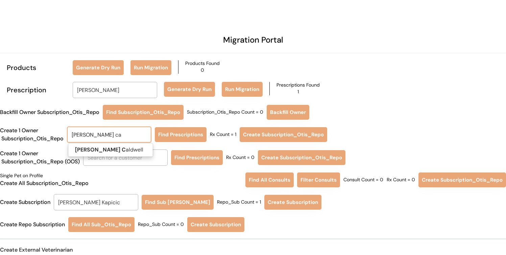
type input "sherry cal"
click at [124, 150] on p "Sherry Cal dwell" at bounding box center [110, 150] width 85 height 10
type input "[PERSON_NAME]"
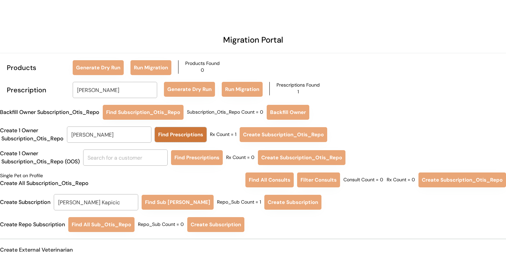
click at [170, 138] on button "Find Prescriptions" at bounding box center [181, 134] width 52 height 15
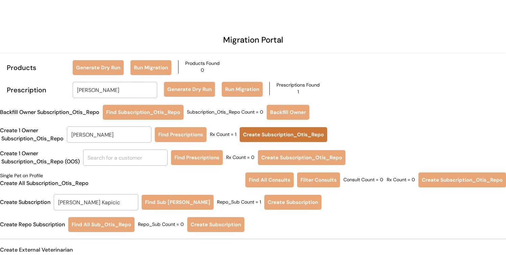
click at [256, 137] on button "Create Subscription_Otis_Repo" at bounding box center [284, 134] width 88 height 15
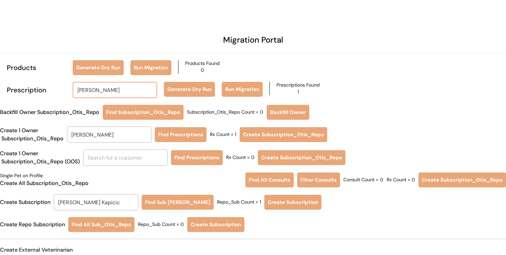
click at [120, 86] on input "[PERSON_NAME]" at bounding box center [115, 90] width 85 height 16
click at [118, 102] on p "Kevin Brown" at bounding box center [115, 105] width 85 height 10
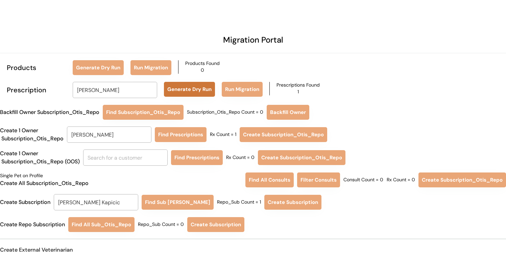
type input "Kevin Brown"
click at [191, 91] on button "Generate Dry Run" at bounding box center [189, 89] width 51 height 15
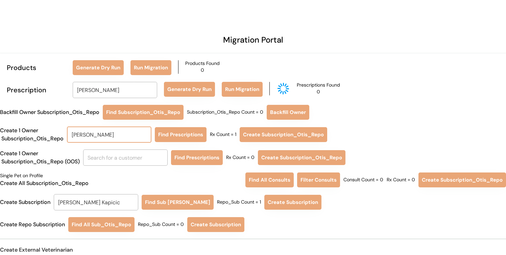
click at [120, 137] on input "[PERSON_NAME]" at bounding box center [109, 134] width 85 height 16
type input "ke"
type input "kevin Burke"
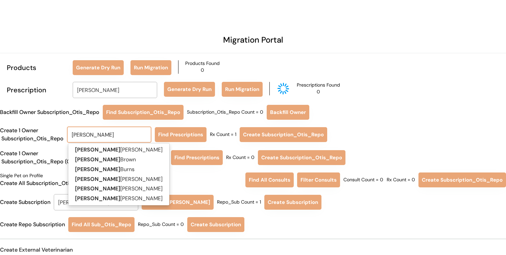
type input "kevin"
type input "kevin b"
type input "kevin burke"
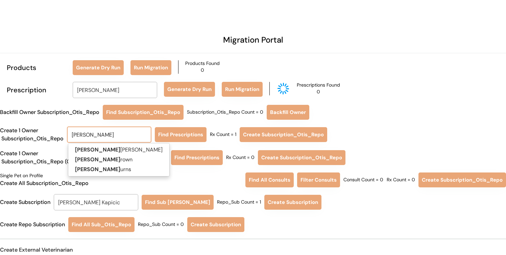
type input "kevin br"
type input "kevin brown"
type input "kevin brow"
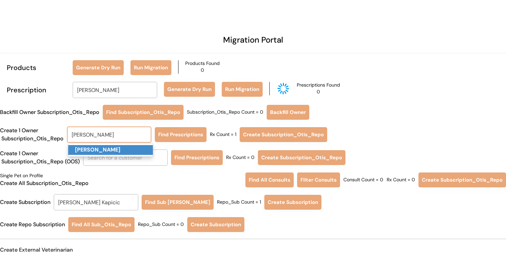
click at [121, 153] on p "Kevin Brown" at bounding box center [110, 150] width 85 height 10
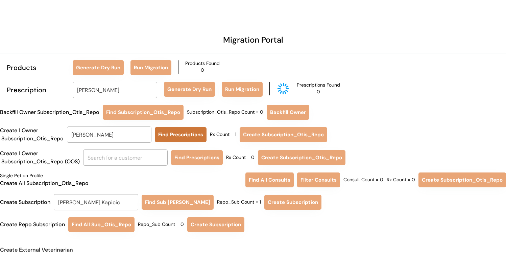
type input "Kevin Brown"
click at [173, 136] on button "Find Prescriptions" at bounding box center [181, 134] width 52 height 15
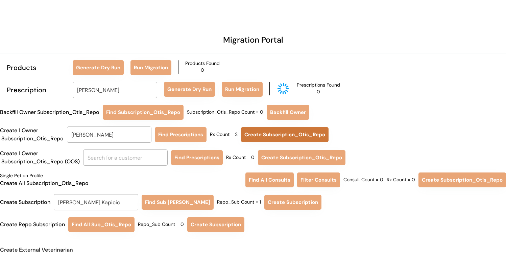
click at [267, 139] on button "Create Subscription_Otis_Repo" at bounding box center [285, 134] width 88 height 15
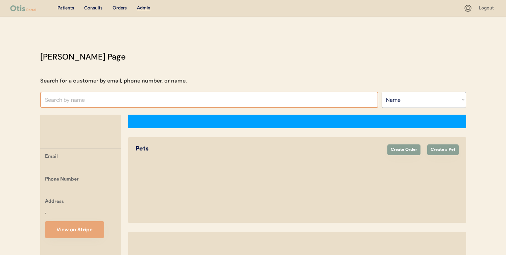
select select ""Name""
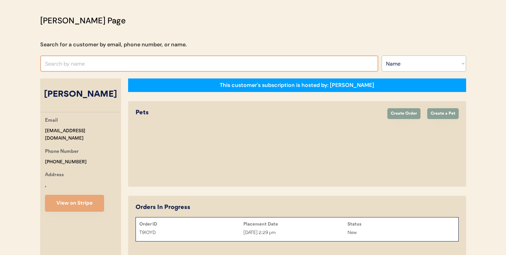
select select "true"
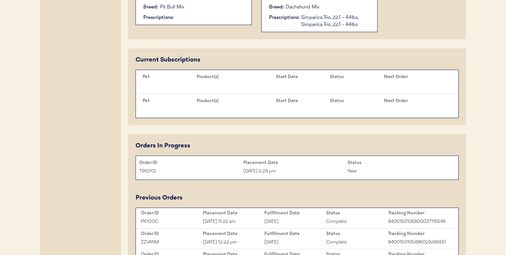
scroll to position [299, 0]
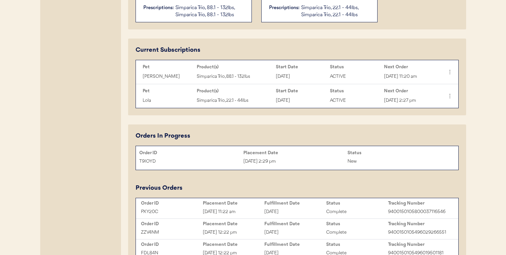
click at [223, 163] on div "T9IOYD" at bounding box center [191, 162] width 104 height 8
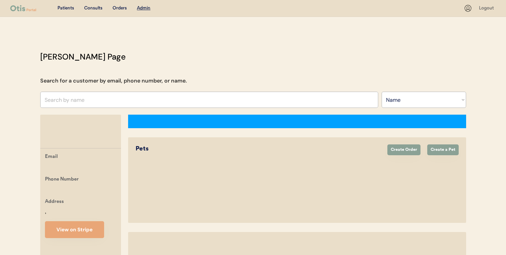
select select ""Name""
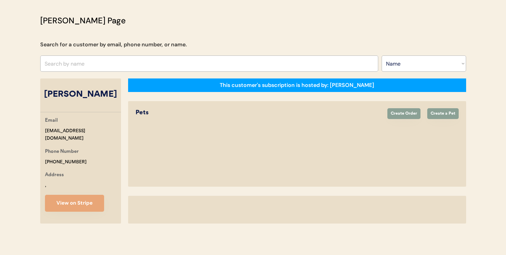
select select "true"
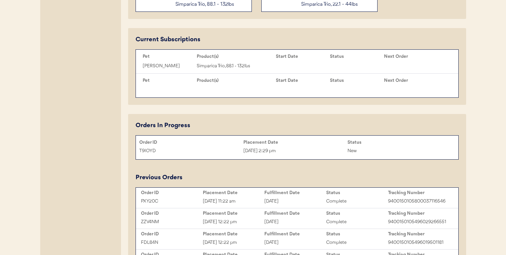
scroll to position [321, 0]
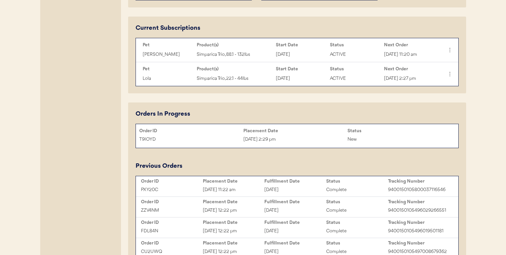
click at [210, 141] on div "T9IOYD" at bounding box center [191, 140] width 104 height 8
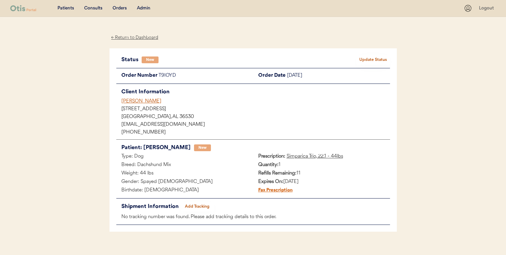
click at [169, 77] on div "T9IOYD" at bounding box center [206, 76] width 95 height 8
copy div "T9IOYD"
drag, startPoint x: 193, startPoint y: 96, endPoint x: 104, endPoint y: 96, distance: 88.9
click at [104, 96] on div "Patients Consults Orders Admin Logout ← Return to Dashboard Status New Update S…" at bounding box center [253, 132] width 506 height 265
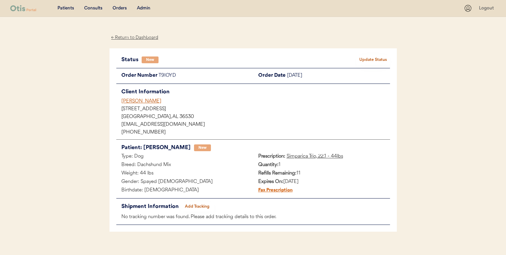
drag, startPoint x: 107, startPoint y: 102, endPoint x: 177, endPoint y: 102, distance: 70.0
click at [177, 102] on div "Patients Consults Orders Admin Logout ← Return to Dashboard Status New Update S…" at bounding box center [253, 132] width 506 height 265
copy div "[PERSON_NAME]"
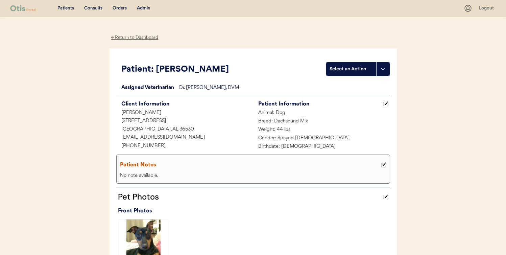
click at [143, 10] on div "Admin" at bounding box center [144, 8] width 14 height 7
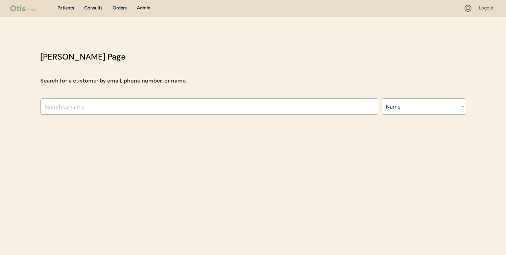
select select ""Name""
click at [128, 97] on div "Otis Admin Page Search for a customer by email, phone number, or name. Search B…" at bounding box center [253, 84] width 440 height 67
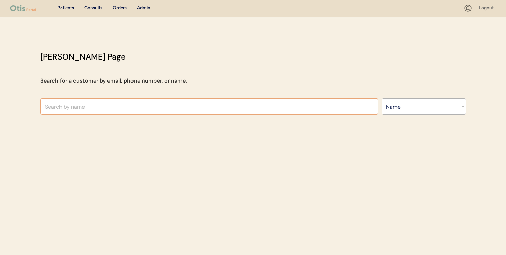
click at [126, 103] on input "text" at bounding box center [209, 106] width 338 height 16
type input "se"
type input "selena Nessuno"
type input "s"
type input "sherry ca"
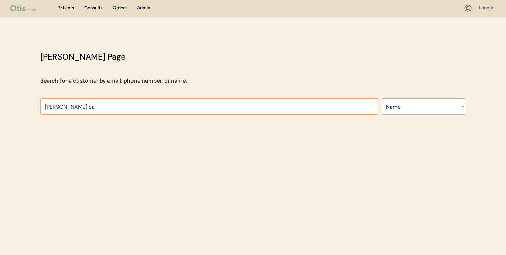
type input "sherry caldwell"
type input "[PERSON_NAME]"
click at [118, 123] on div "Patients Consults Orders Admin Logout Otis Admin Page Search for a customer by …" at bounding box center [253, 129] width 506 height 259
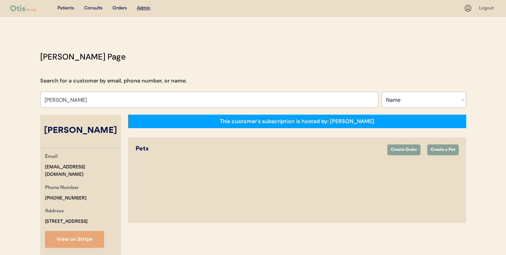
select select "true"
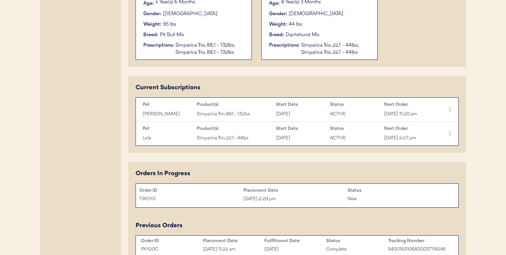
scroll to position [262, 0]
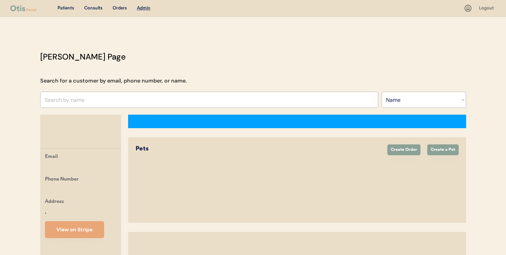
select select ""Name""
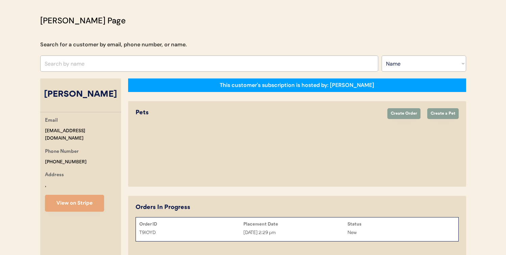
select select "true"
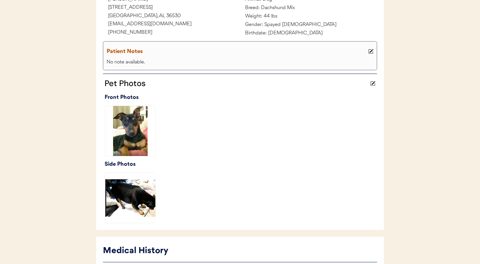
scroll to position [252, 0]
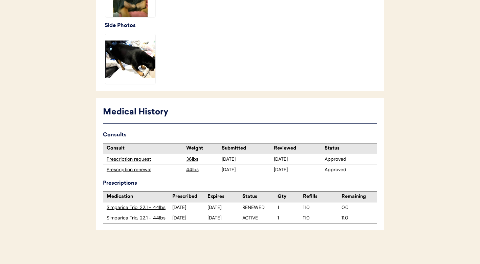
click at [144, 219] on div "Simparica Trio, 22.1 - 44lbs" at bounding box center [140, 218] width 66 height 7
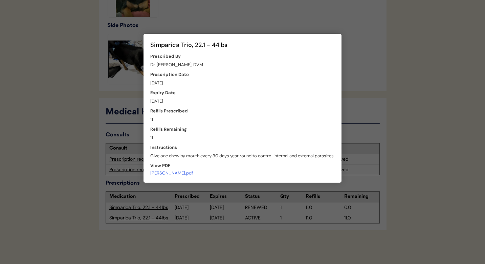
click at [227, 217] on div at bounding box center [242, 132] width 485 height 264
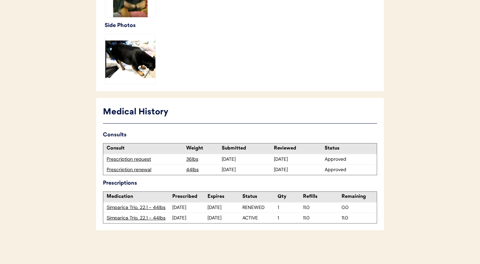
scroll to position [0, 0]
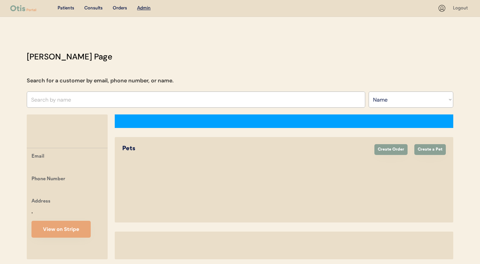
select select ""Name""
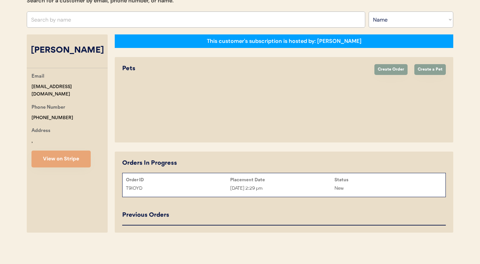
select select "true"
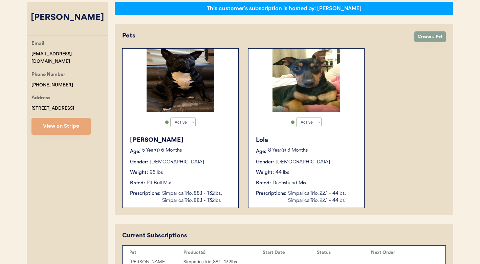
scroll to position [5, 0]
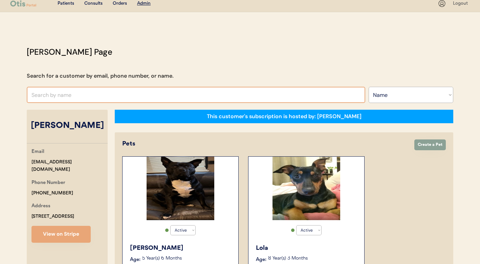
click at [183, 88] on input "text" at bounding box center [196, 95] width 338 height 16
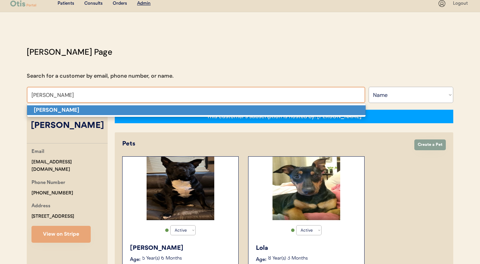
click at [174, 113] on p "[PERSON_NAME]" at bounding box center [196, 111] width 338 height 10
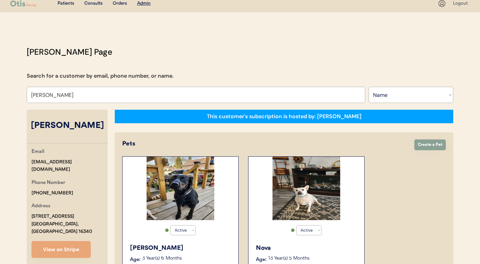
scroll to position [310, 0]
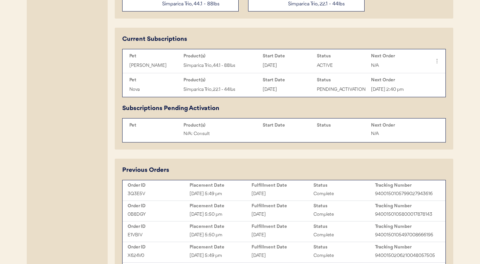
type input "[PERSON_NAME]"
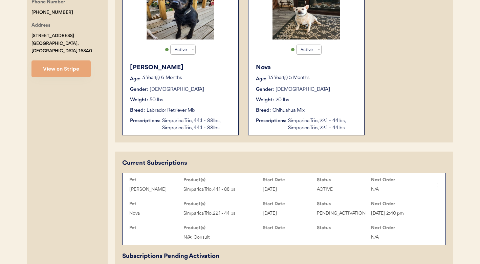
scroll to position [118, 0]
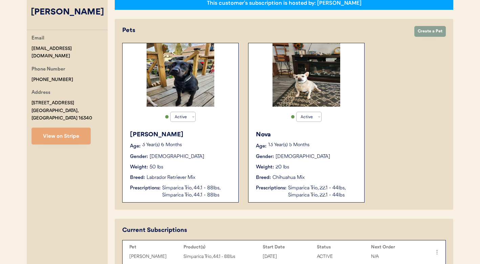
click at [273, 182] on div "Nova Age: 13 Year(s) 5 Months Gender: Female Weight: 20 lbs Breed: Chihuahua Mi…" at bounding box center [306, 164] width 109 height 75
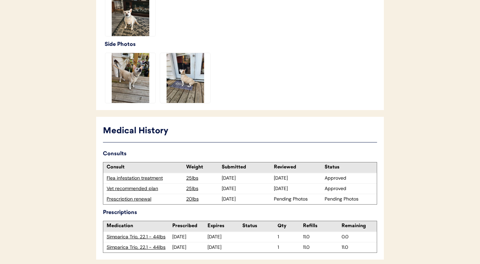
scroll to position [270, 0]
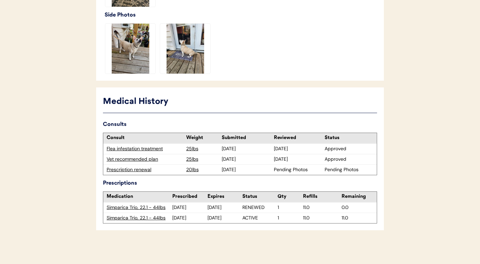
click at [129, 170] on div "Prescription renewal" at bounding box center [145, 170] width 76 height 7
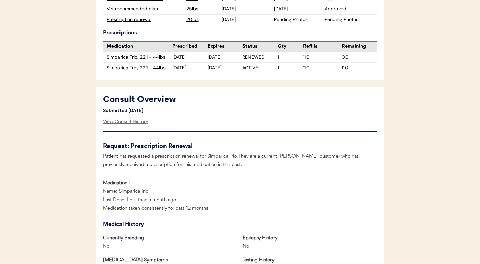
scroll to position [279, 0]
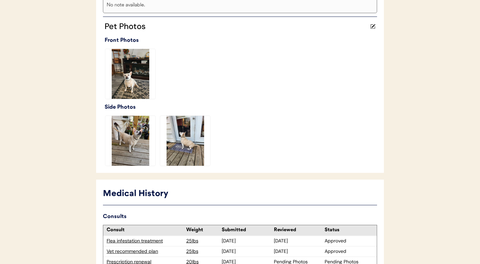
scroll to position [270, 0]
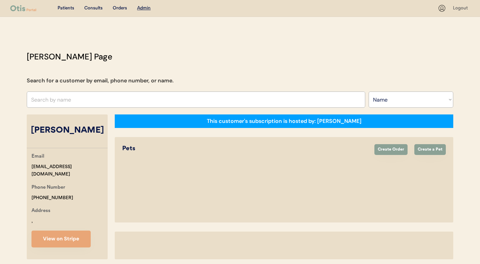
select select ""Name""
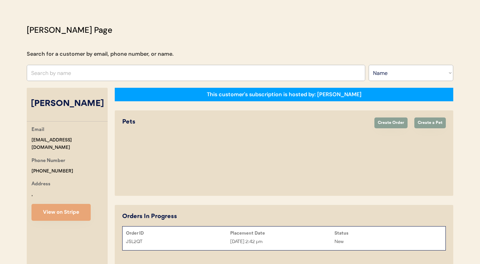
select select "true"
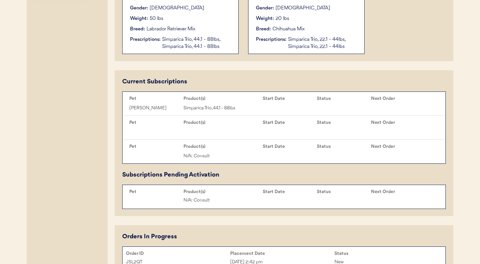
scroll to position [268, 0]
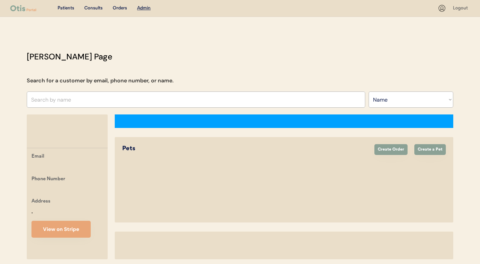
select select ""Name""
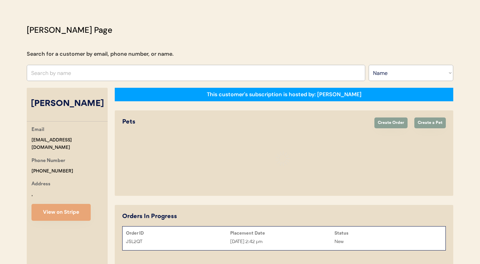
select select "true"
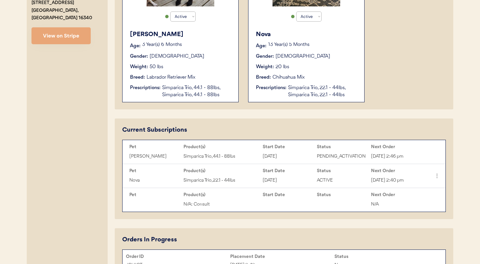
scroll to position [219, 0]
click at [446, 152] on div "Current Subscriptions Pet Product(s) Start Date Status Next Order Sam Simparica…" at bounding box center [284, 168] width 338 height 101
click at [422, 153] on div "Sam Simparica Trio, 44.1 - 88lbs Oct 7, 2024 PENDING_ACTIVATION Nov 10th, 2025,…" at bounding box center [277, 155] width 302 height 10
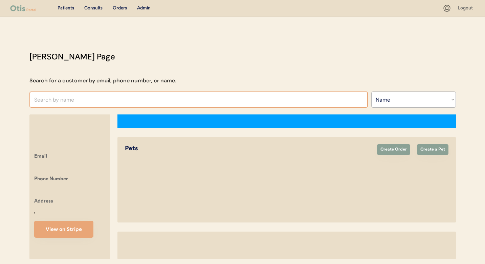
select select ""Name""
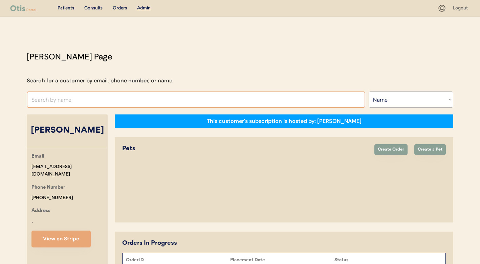
select select "true"
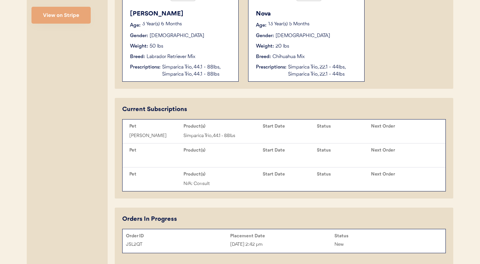
scroll to position [260, 0]
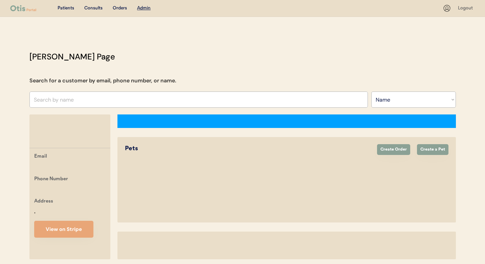
select select ""Name""
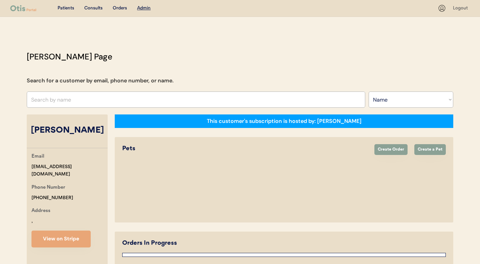
select select "true"
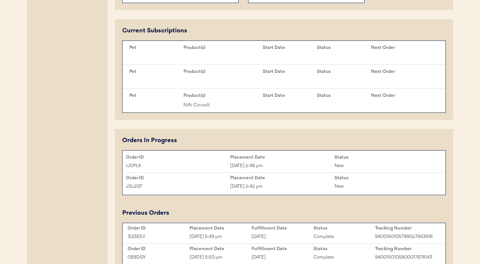
scroll to position [318, 0]
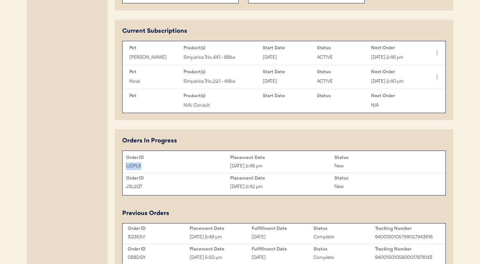
drag, startPoint x: 114, startPoint y: 167, endPoint x: 150, endPoint y: 167, distance: 35.5
click at [150, 167] on div "Kevin Brown Email kb1972brown@gmail.com Phone Number +18147304847 Address 303 M…" at bounding box center [240, 138] width 426 height 682
copy div "IJDPLK"
drag, startPoint x: 115, startPoint y: 188, endPoint x: 159, endPoint y: 188, distance: 43.6
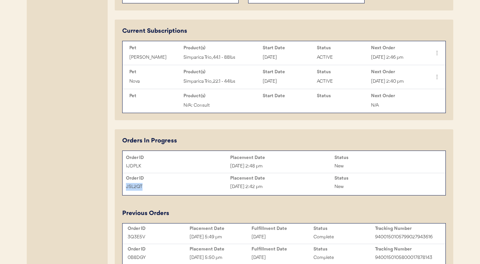
copy div "JSL2QT"
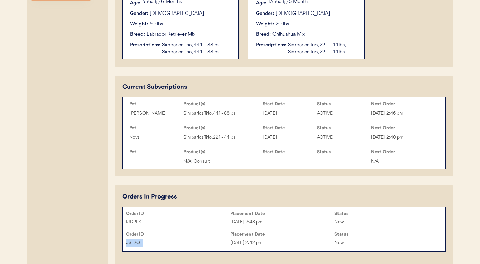
scroll to position [198, 0]
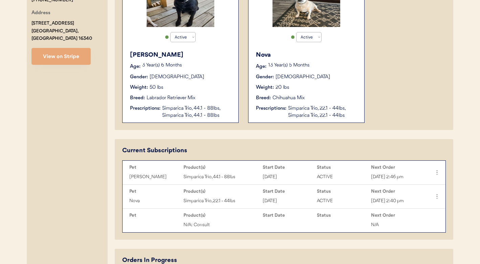
click at [285, 104] on div "Nova Age: 13 Year(s) 5 Months Gender: Female Weight: 20 lbs Breed: Chihuahua Mi…" at bounding box center [306, 84] width 109 height 75
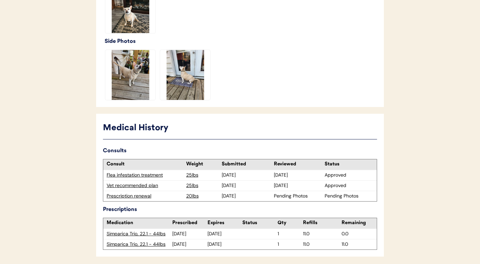
scroll to position [270, 0]
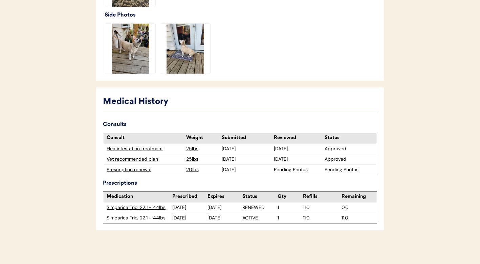
click at [144, 170] on div "Prescription renewal" at bounding box center [145, 170] width 76 height 7
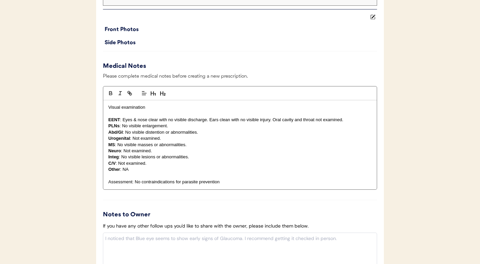
scroll to position [722, 0]
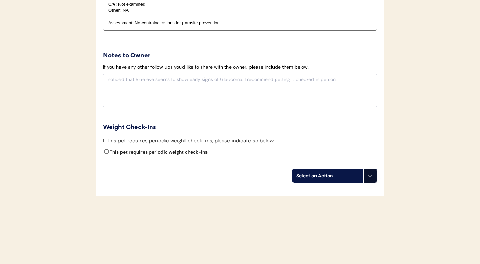
click at [375, 182] on button at bounding box center [370, 176] width 14 height 14
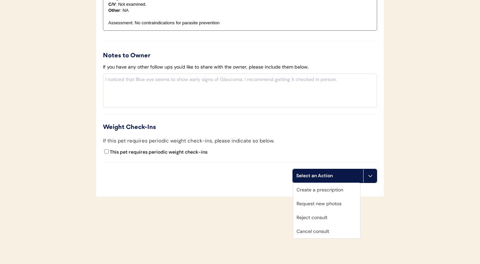
click at [330, 236] on div "Cancel consult" at bounding box center [326, 232] width 67 height 14
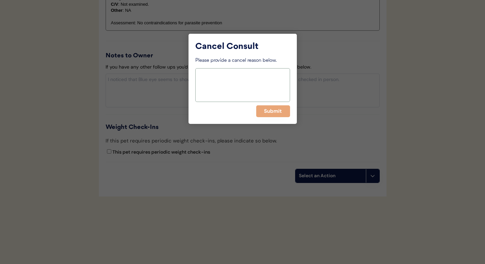
click at [268, 87] on textarea at bounding box center [242, 85] width 95 height 34
type textarea "r"
type textarea "Renewal not required"
click at [275, 110] on button "Submit" at bounding box center [273, 112] width 34 height 12
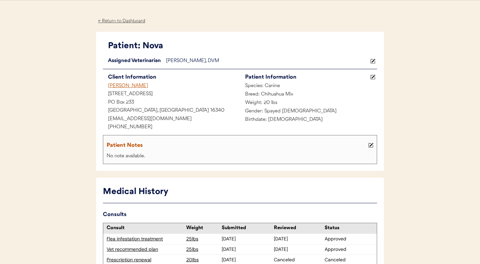
scroll to position [0, 0]
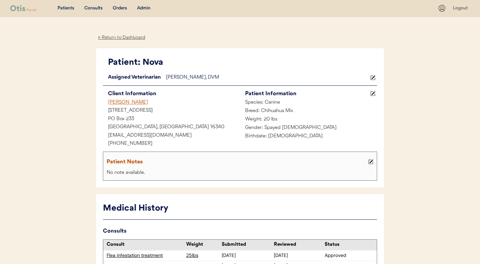
click at [148, 8] on div "Admin" at bounding box center [144, 8] width 14 height 7
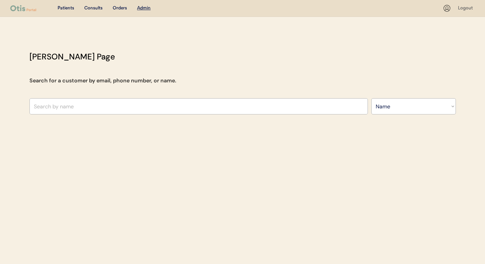
select select ""Name""
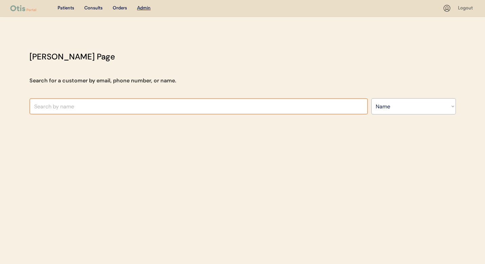
click at [173, 102] on input "text" at bounding box center [198, 106] width 338 height 16
type input "kr"
type input "kristy Tennant"
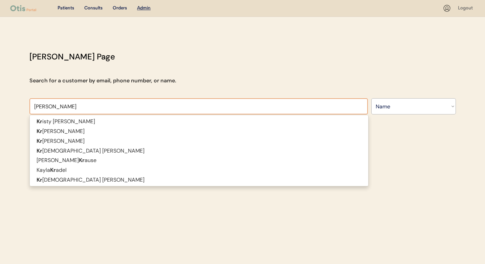
type input "krist"
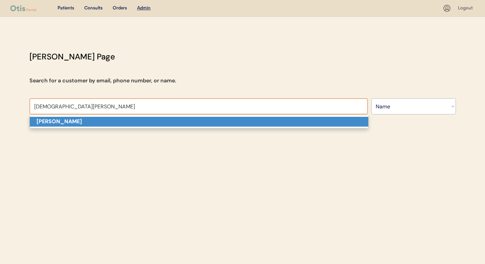
click at [169, 121] on p "[PERSON_NAME]" at bounding box center [199, 122] width 338 height 10
type input "[PERSON_NAME]"
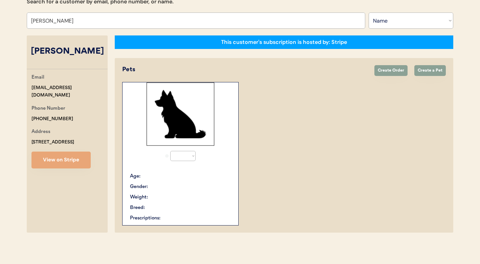
select select "true"
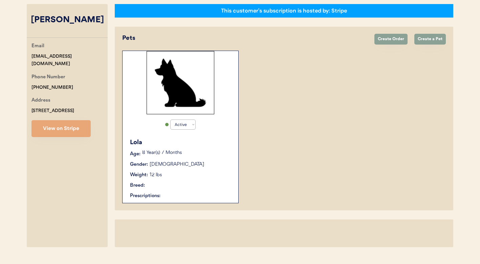
scroll to position [179, 0]
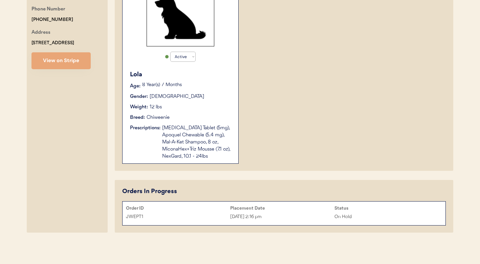
type input "[PERSON_NAME]"
click at [222, 208] on div "Order ID" at bounding box center [178, 208] width 104 height 5
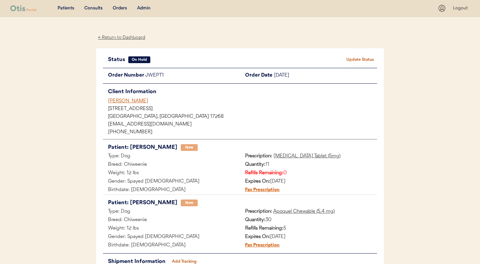
click at [126, 103] on div "[PERSON_NAME]" at bounding box center [242, 101] width 269 height 7
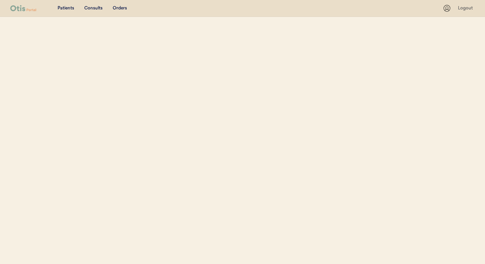
select select ""Name""
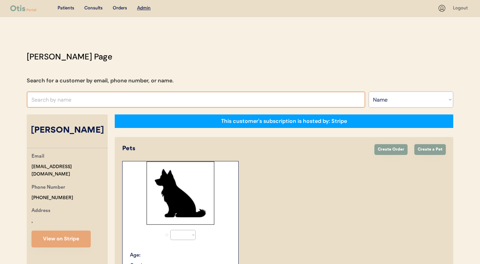
select select "true"
click at [126, 103] on input "text" at bounding box center [196, 100] width 338 height 16
type input "chloe gord"
type input "chloe gordon"
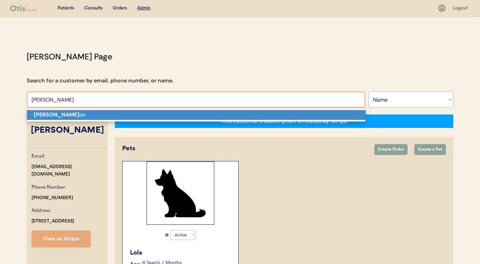
click at [119, 117] on p "Chloe Gord on" at bounding box center [196, 115] width 338 height 10
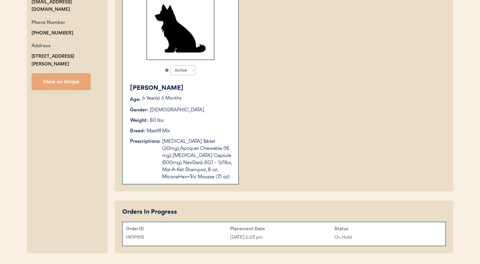
scroll to position [186, 0]
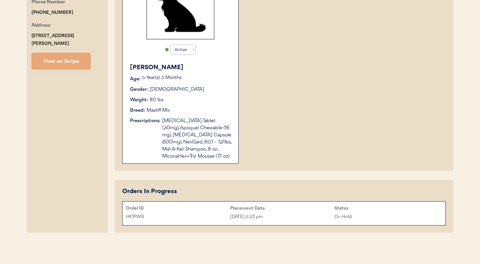
type input "Chloe Gordon"
click at [242, 214] on div "Oct 10, 2025 2:23 pm" at bounding box center [282, 217] width 104 height 8
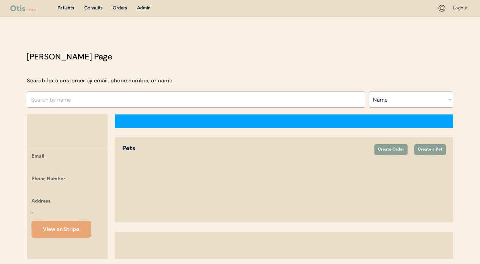
select select ""Name""
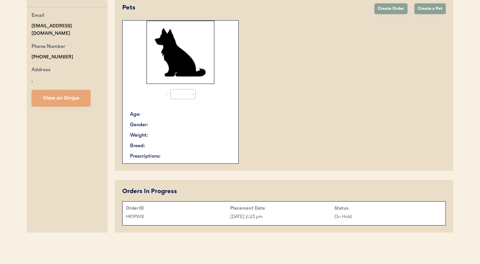
scroll to position [144, 0]
select select "true"
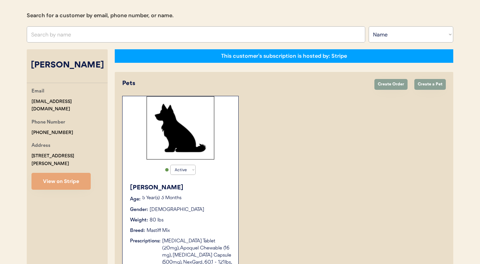
scroll to position [65, 0]
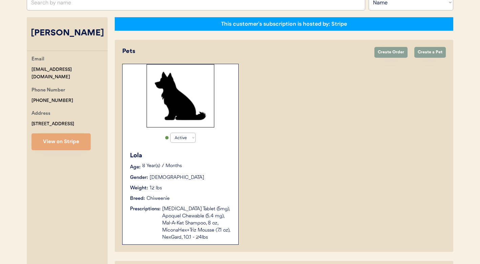
scroll to position [128, 0]
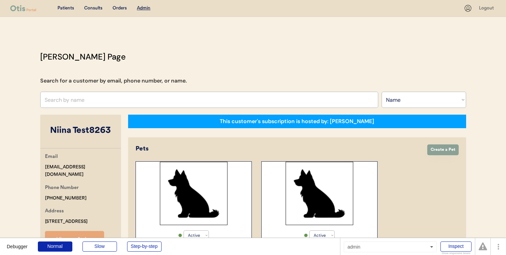
select select ""Name""
select select "true"
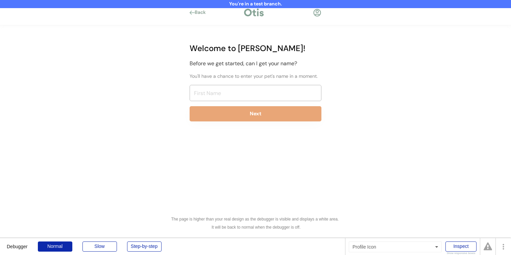
click at [318, 12] on div at bounding box center [317, 12] width 8 height 8
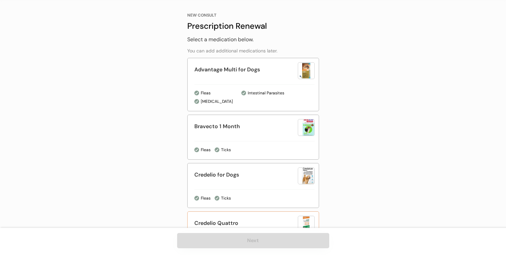
scroll to position [22, 0]
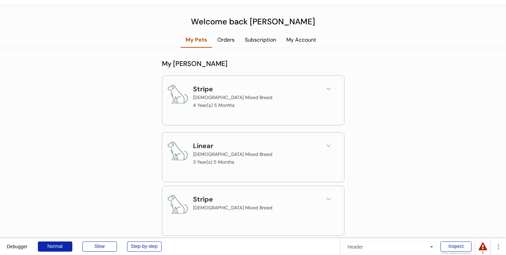
scroll to position [6, 0]
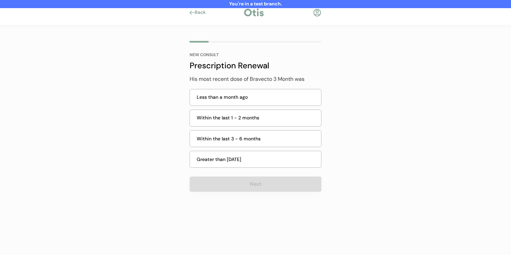
click at [319, 13] on div at bounding box center [317, 12] width 8 height 8
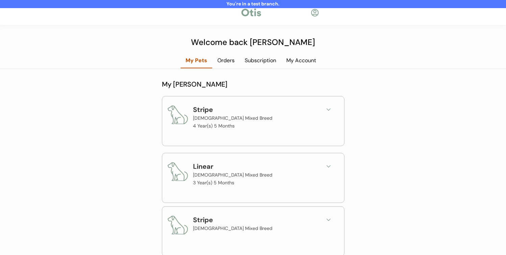
click at [272, 65] on div "Subscription" at bounding box center [261, 63] width 42 height 12
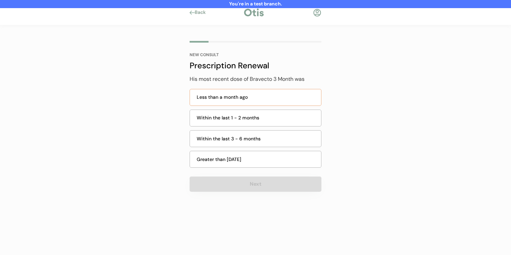
click at [241, 101] on div "Less than a month ago" at bounding box center [256, 97] width 132 height 17
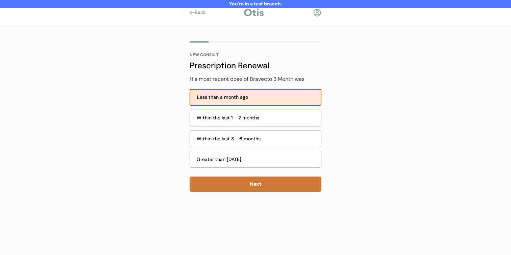
click at [237, 179] on button "Next" at bounding box center [256, 184] width 132 height 15
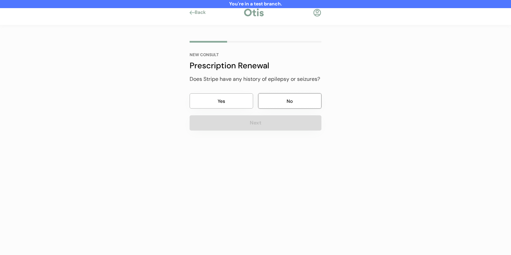
click at [270, 98] on button "No" at bounding box center [290, 100] width 64 height 15
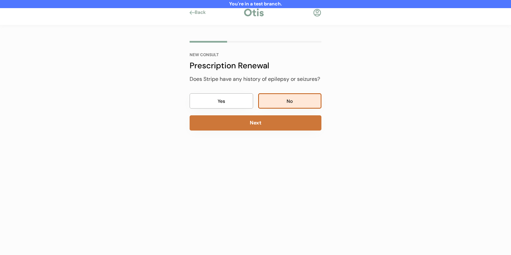
click at [259, 129] on button "Next" at bounding box center [256, 122] width 132 height 15
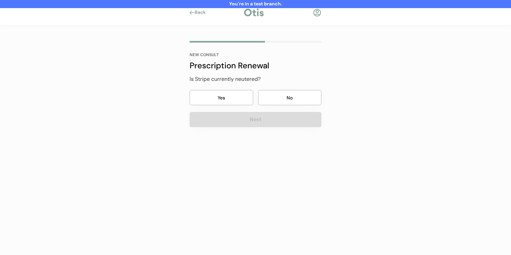
click at [274, 91] on button "No" at bounding box center [290, 97] width 64 height 15
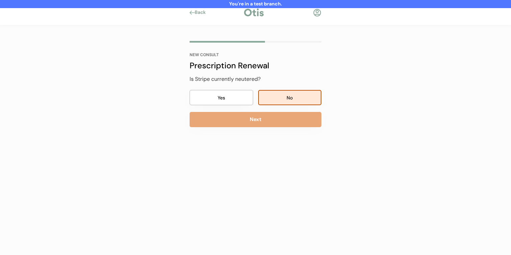
click at [265, 122] on button "Next" at bounding box center [256, 119] width 132 height 15
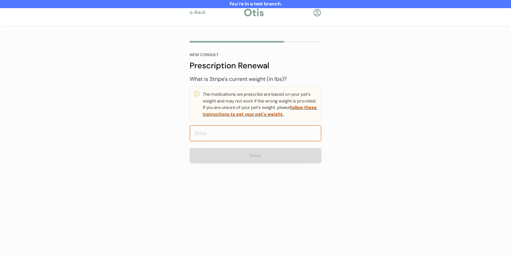
click at [264, 129] on input "input" at bounding box center [256, 133] width 132 height 16
type input "88.0"
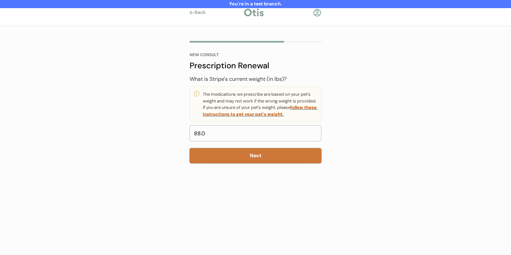
click at [263, 153] on button "Next" at bounding box center [256, 155] width 132 height 15
click at [267, 155] on button "Next" at bounding box center [256, 155] width 132 height 15
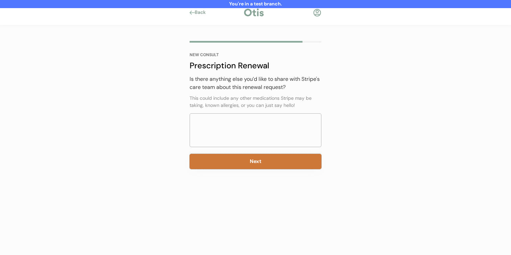
click at [268, 158] on button "Next" at bounding box center [256, 161] width 132 height 15
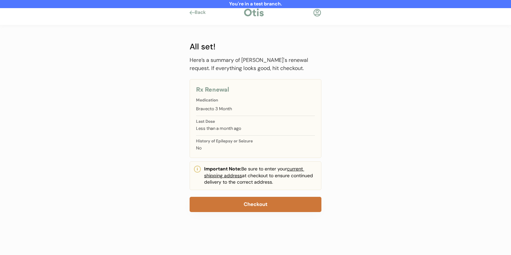
click at [257, 200] on button "Checkout" at bounding box center [256, 204] width 132 height 15
